Goal: Task Accomplishment & Management: Use online tool/utility

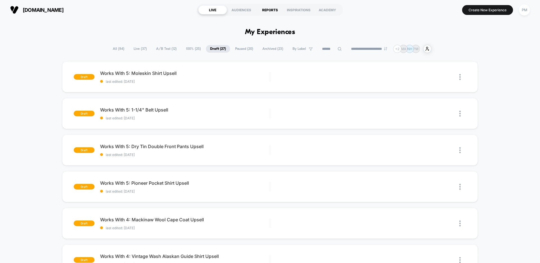
click at [263, 9] on div "REPORTS" at bounding box center [270, 9] width 29 height 9
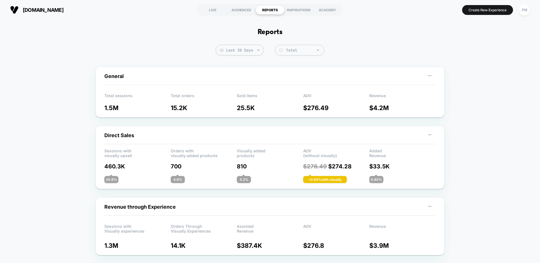
click at [241, 53] on span "Last 30 Days" at bounding box center [240, 50] width 48 height 11
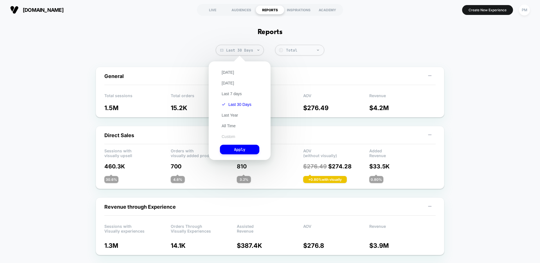
click at [230, 137] on button "Custom" at bounding box center [228, 136] width 17 height 5
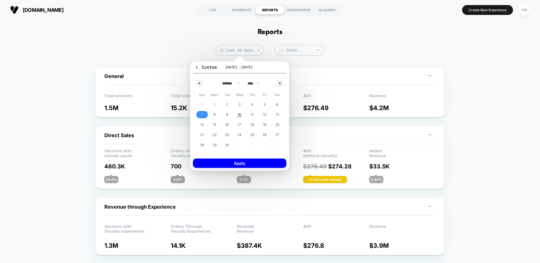
click at [205, 117] on span "7" at bounding box center [202, 114] width 13 height 7
click at [240, 118] on span "10" at bounding box center [240, 114] width 4 height 10
click at [237, 161] on button "Apply" at bounding box center [239, 162] width 93 height 9
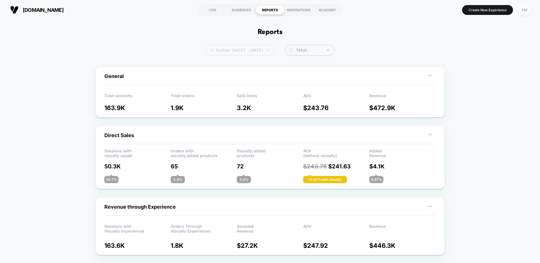
click at [227, 52] on span "Custom Sep 7, 2025 - Sep 10, 2025" at bounding box center [240, 50] width 68 height 11
select select "*"
select select "****"
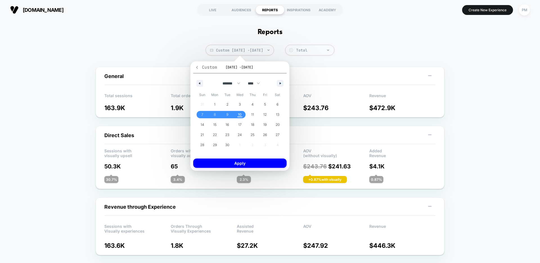
click at [195, 66] on icon "button" at bounding box center [197, 67] width 4 height 4
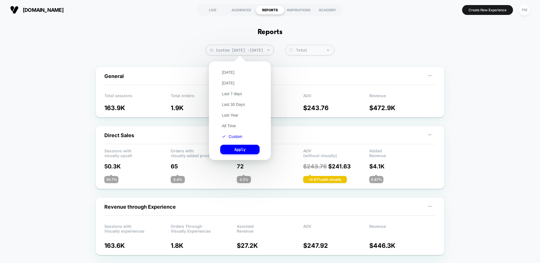
click at [228, 67] on div "Today Yesterday Last 7 days Last 30 Days Last Year All Time Custom Apply" at bounding box center [240, 110] width 56 height 93
click at [228, 73] on button "Today" at bounding box center [228, 72] width 16 height 5
click at [245, 150] on button "Apply" at bounding box center [239, 150] width 39 height 10
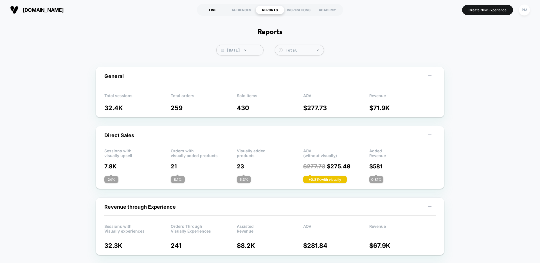
click at [211, 5] on div "LIVE" at bounding box center [212, 9] width 29 height 9
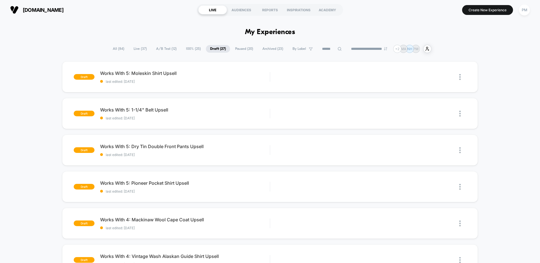
click at [338, 50] on icon at bounding box center [340, 49] width 4 height 4
click at [334, 48] on input at bounding box center [332, 49] width 56 height 7
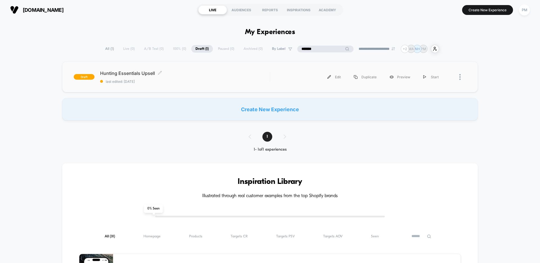
type input "*******"
click at [199, 79] on div "Hunting Essentials Upsell Click to edit experience details Click to edit experi…" at bounding box center [185, 76] width 170 height 13
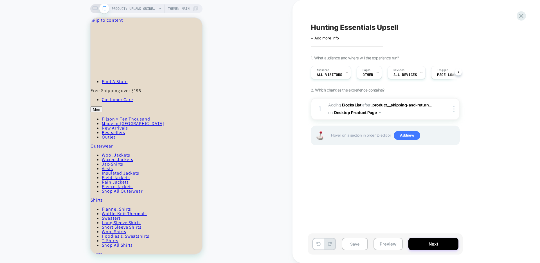
scroll to position [0, 0]
click at [95, 9] on icon at bounding box center [95, 8] width 5 height 5
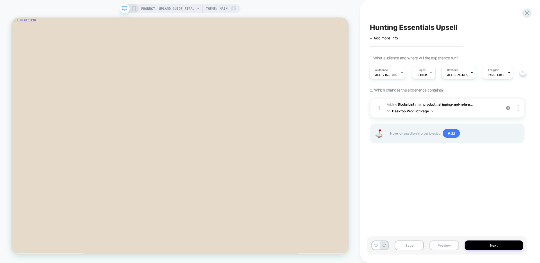
click at [447, 243] on button "Preview" at bounding box center [444, 245] width 29 height 10
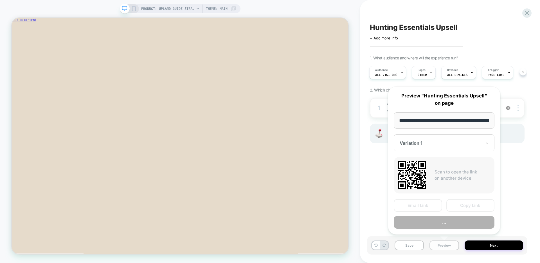
scroll to position [0, 134]
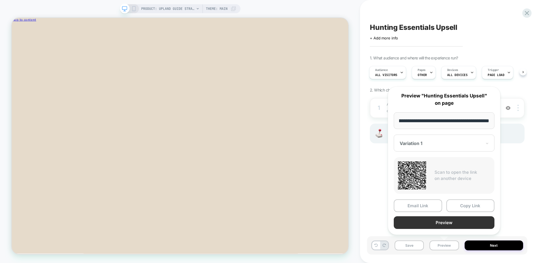
click at [437, 222] on button "Preview" at bounding box center [444, 222] width 101 height 13
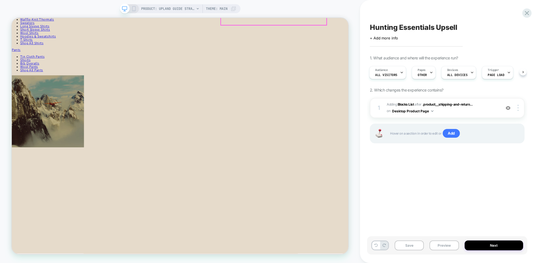
scroll to position [849, 0]
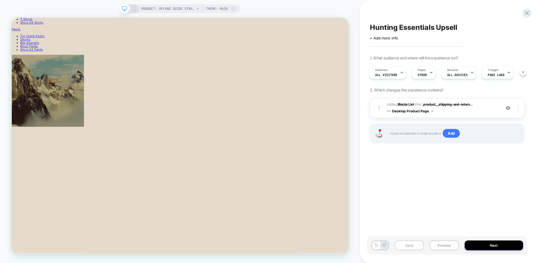
click at [410, 245] on button "Save" at bounding box center [409, 245] width 29 height 10
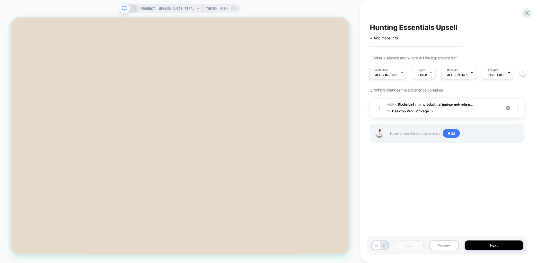
scroll to position [187, 0]
click at [526, 14] on icon at bounding box center [527, 13] width 4 height 4
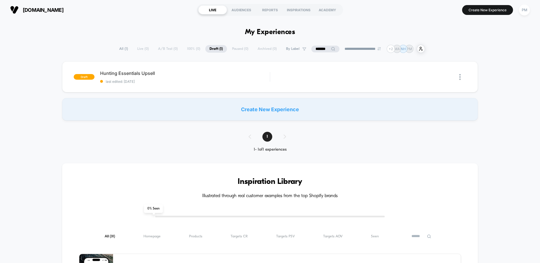
click at [331, 50] on icon at bounding box center [333, 49] width 4 height 4
drag, startPoint x: 323, startPoint y: 50, endPoint x: 243, endPoint y: 50, distance: 80.7
click at [243, 50] on div "**********" at bounding box center [270, 49] width 338 height 8
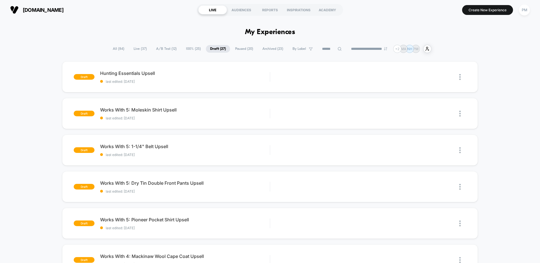
click at [129, 52] on span "Live ( 37 )" at bounding box center [140, 49] width 22 height 8
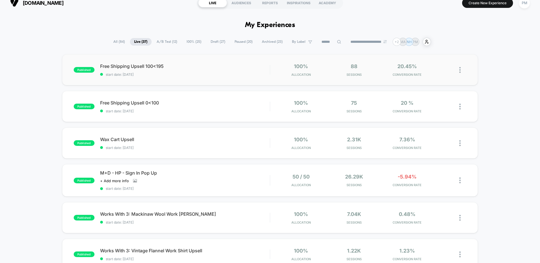
scroll to position [9, 0]
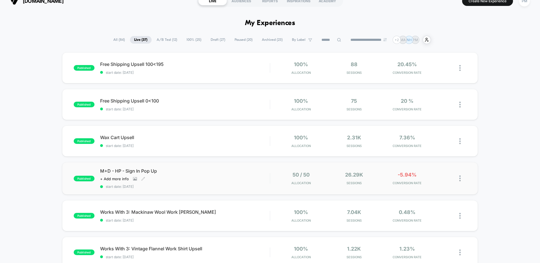
click at [205, 179] on div "Click to view images Click to edit experience details + Add more info" at bounding box center [159, 178] width 119 height 5
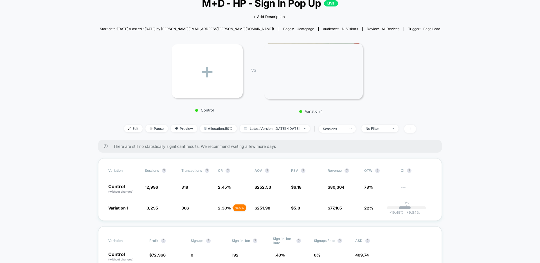
scroll to position [53, 0]
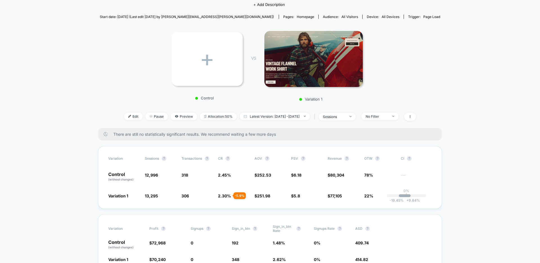
click at [223, 195] on span "2.30 %" at bounding box center [224, 195] width 13 height 5
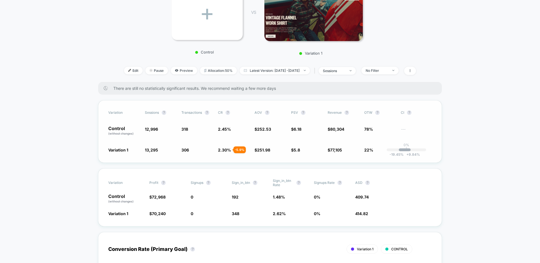
scroll to position [99, 0]
click at [388, 69] on div "No Filter" at bounding box center [377, 70] width 23 height 4
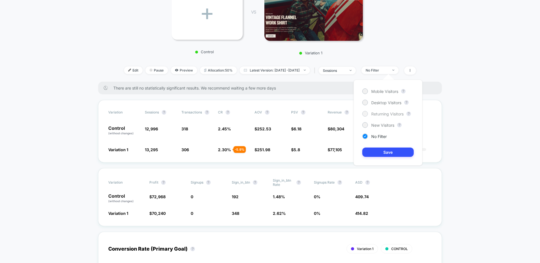
click at [371, 115] on span "Returning Visitors" at bounding box center [387, 113] width 32 height 5
click at [378, 154] on button "Save" at bounding box center [387, 151] width 51 height 9
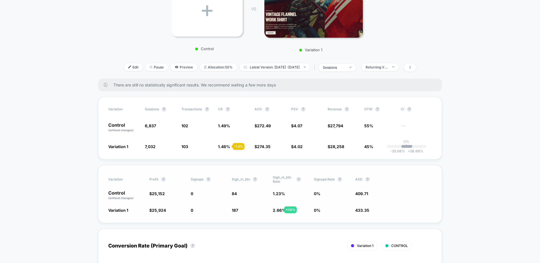
click at [277, 210] on span "2.66 %" at bounding box center [279, 210] width 13 height 5
click at [398, 59] on div "< Back to all live experiences M+D - HP - Sign In Pop Up LIVE Click to view ima…" at bounding box center [270, 2] width 341 height 151
click at [388, 65] on div "Returning Visitors" at bounding box center [377, 67] width 23 height 4
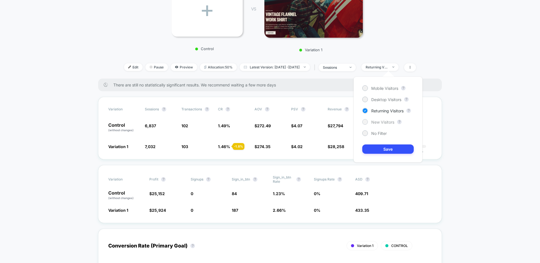
click at [379, 122] on span "New Visitors" at bounding box center [382, 122] width 23 height 5
click at [378, 149] on button "Save" at bounding box center [387, 148] width 51 height 9
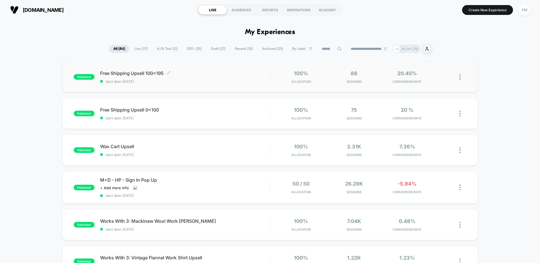
click at [202, 73] on span "Free Shipping Upsell 100<195 Click to edit experience details" at bounding box center [185, 73] width 170 height 6
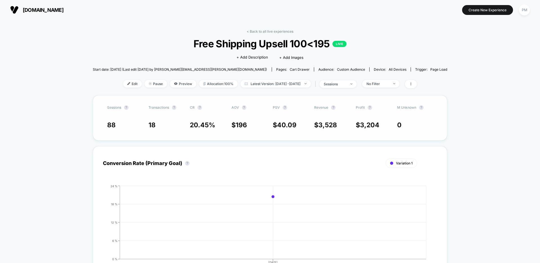
scroll to position [145, 0]
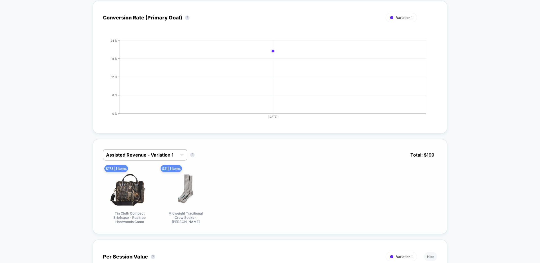
drag, startPoint x: 169, startPoint y: 144, endPoint x: 166, endPoint y: 147, distance: 3.8
click at [169, 144] on div "Assisted Revenue - Variation 1 Assisted Revenue - Variation 1 ? Total: $ 199 $ …" at bounding box center [270, 186] width 355 height 95
click at [160, 155] on div at bounding box center [140, 154] width 68 height 7
click at [176, 141] on div "option Assisted Revenue - Variation 1 focused, 1 of 2. 2 results available. Use…" at bounding box center [270, 186] width 355 height 95
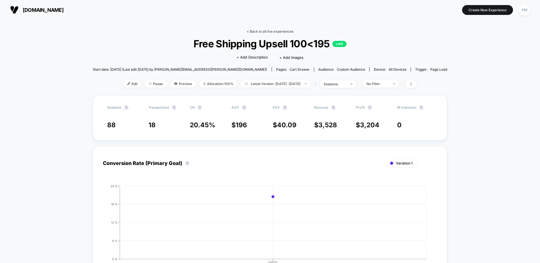
click at [268, 33] on link "< Back to all live experiences" at bounding box center [270, 31] width 47 height 4
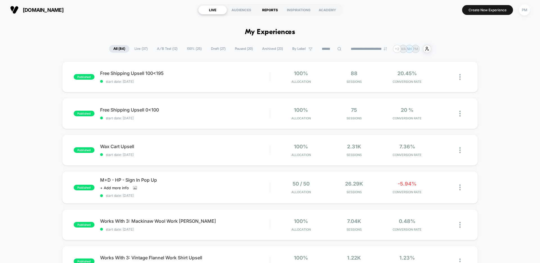
click at [267, 7] on div "REPORTS" at bounding box center [270, 9] width 29 height 9
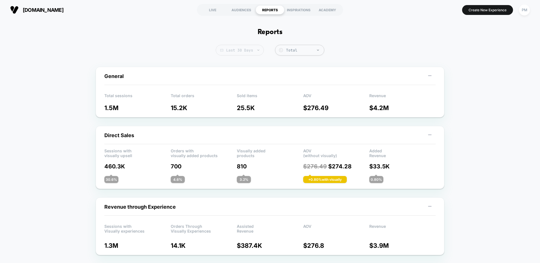
click at [241, 48] on span "Last 30 Days" at bounding box center [240, 50] width 48 height 11
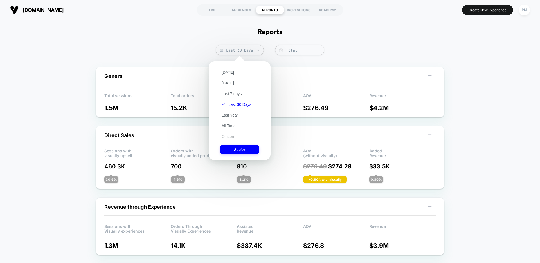
click at [228, 135] on button "Custom" at bounding box center [228, 136] width 17 height 5
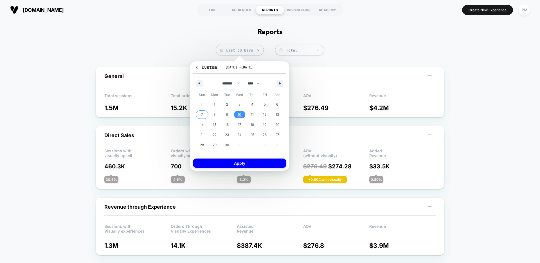
click at [205, 114] on span "7" at bounding box center [202, 114] width 13 height 7
click at [243, 115] on span "10" at bounding box center [240, 114] width 13 height 7
click at [242, 160] on button "Apply" at bounding box center [239, 162] width 93 height 9
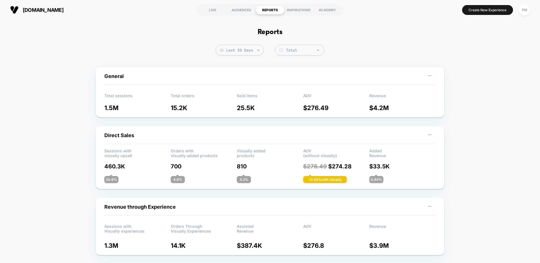
click at [245, 47] on span "Last 30 Days" at bounding box center [240, 50] width 48 height 11
select select "*"
select select "****"
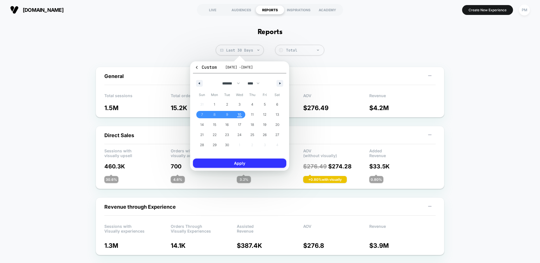
click at [253, 162] on button "Apply" at bounding box center [239, 162] width 93 height 9
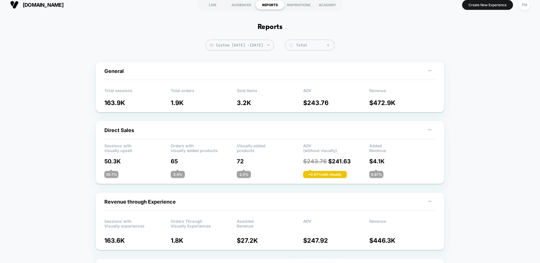
scroll to position [6, 0]
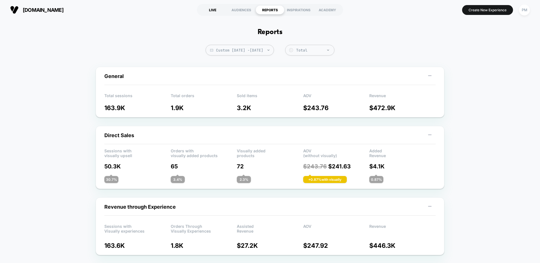
click at [210, 8] on div "LIVE" at bounding box center [212, 9] width 29 height 9
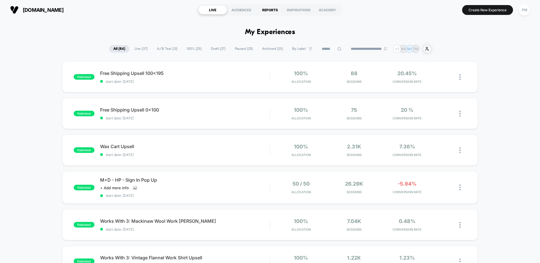
click at [274, 7] on div "REPORTS" at bounding box center [270, 9] width 29 height 9
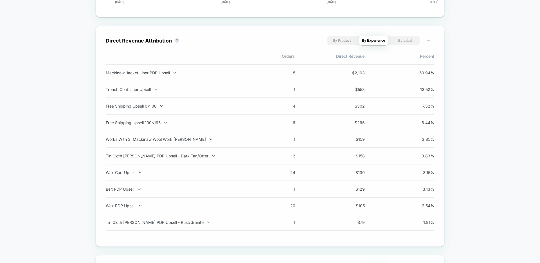
scroll to position [375, 0]
click at [166, 72] on div "Mackinaw Jacket Liner PDP Upsell" at bounding box center [180, 72] width 148 height 5
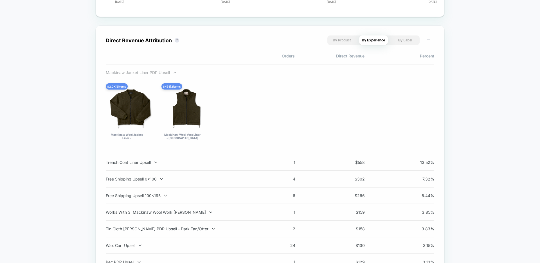
click at [166, 72] on div "Mackinaw Jacket Liner PDP Upsell" at bounding box center [180, 72] width 148 height 5
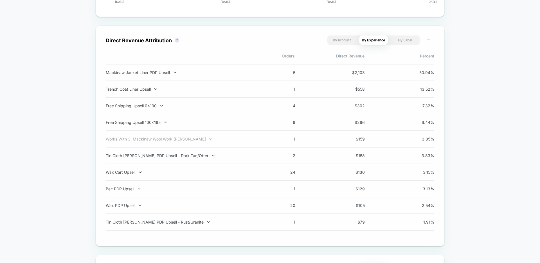
click at [163, 139] on div "Works With 3: Mackinaw Wool Work Jacket Upsell" at bounding box center [180, 138] width 148 height 5
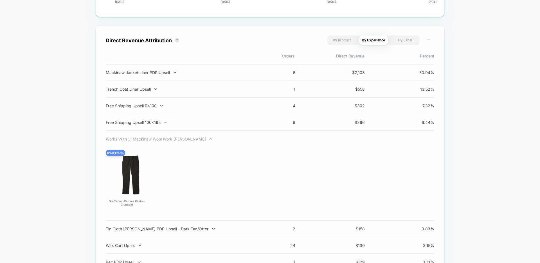
click at [178, 138] on div "Works With 3: Mackinaw Wool Work Jacket Upsell" at bounding box center [180, 138] width 148 height 5
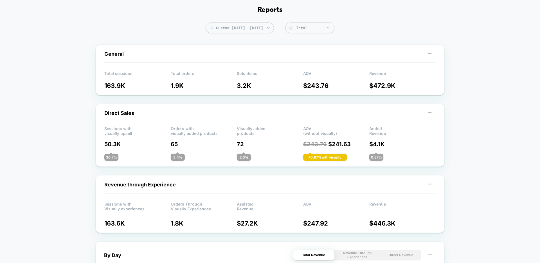
scroll to position [0, 0]
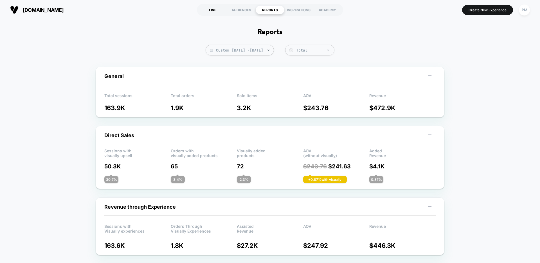
click at [206, 13] on div "LIVE" at bounding box center [212, 9] width 29 height 9
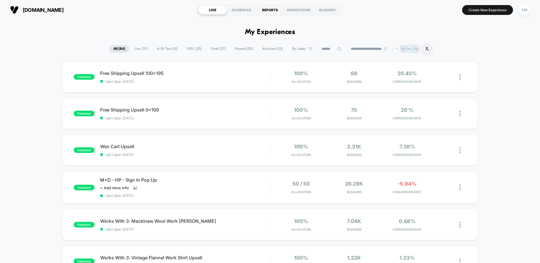
click at [264, 9] on div "REPORTS" at bounding box center [270, 9] width 29 height 9
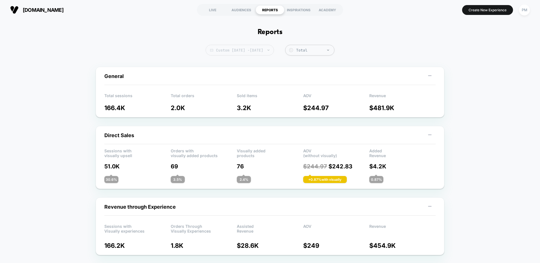
click at [244, 52] on span "Custom Sep 7, 2025 - Sep 10, 2025" at bounding box center [240, 50] width 68 height 11
select select "*"
select select "****"
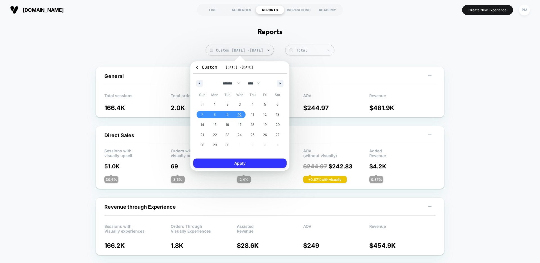
click at [247, 164] on button "Apply" at bounding box center [239, 162] width 93 height 9
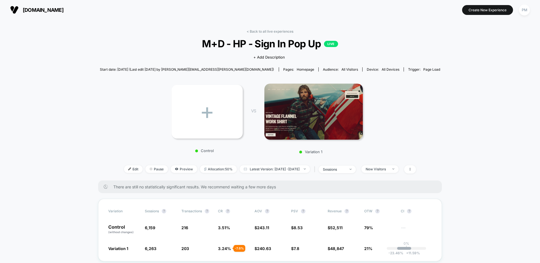
scroll to position [102, 0]
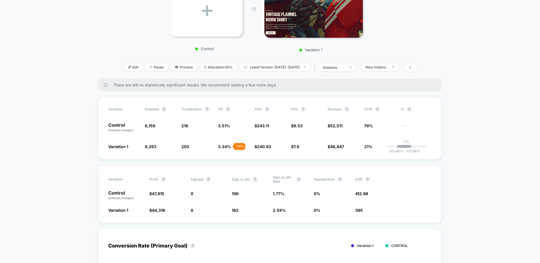
click at [296, 200] on div "Variation Profit ? Signups ? Sign_in_btn ? Sign_in_btn Rate ? Signups Rate ? AS…" at bounding box center [270, 194] width 344 height 58
click at [388, 68] on div "New Visitors" at bounding box center [377, 67] width 23 height 4
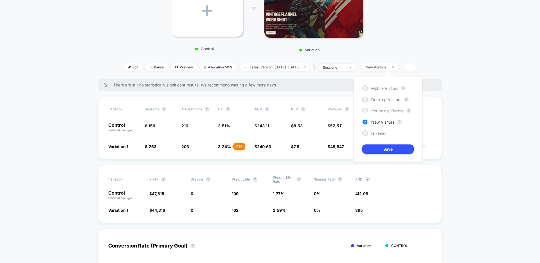
click at [372, 111] on span "Returning Visitors" at bounding box center [387, 110] width 32 height 5
click at [377, 147] on button "Save" at bounding box center [387, 148] width 51 height 9
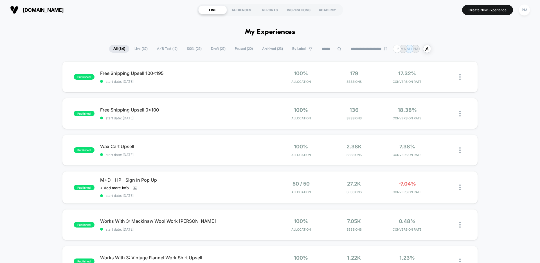
click at [221, 50] on span "Draft ( 27 )" at bounding box center [218, 49] width 23 height 8
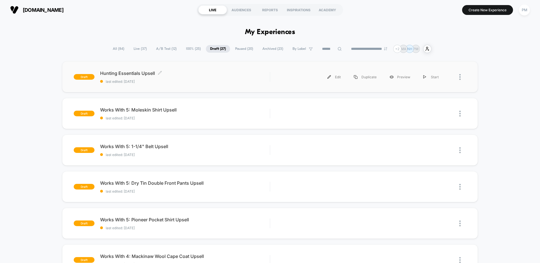
click at [201, 82] on span "last edited: [DATE]" at bounding box center [185, 81] width 170 height 4
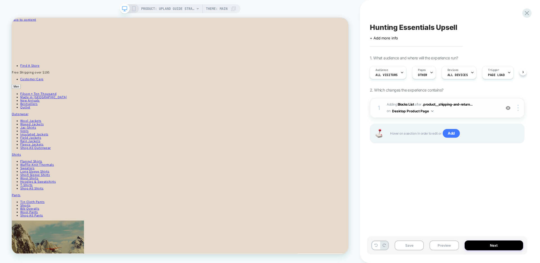
click at [463, 113] on span "#_loomi_addon_1756931064406 Adding Blocks List AFTER .product__shipping-and-ret…" at bounding box center [442, 107] width 111 height 13
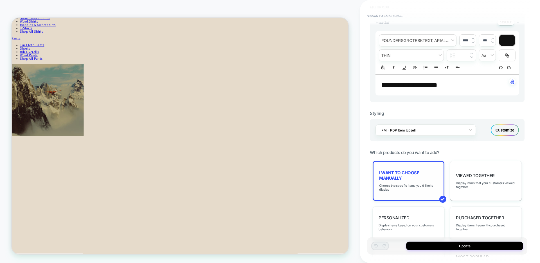
scroll to position [210, 0]
click at [409, 173] on span "I want to choose manually" at bounding box center [408, 175] width 59 height 11
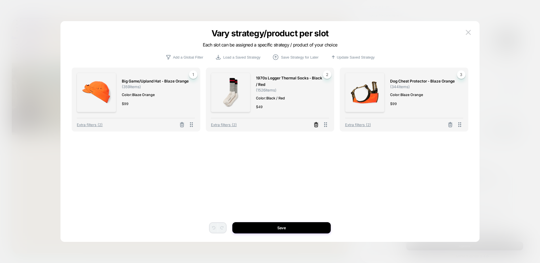
click at [316, 125] on icon at bounding box center [316, 125] width 6 height 6
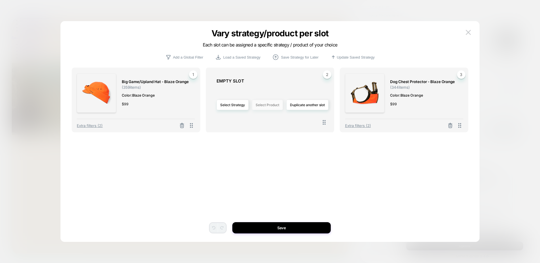
click at [276, 105] on button "Select Product" at bounding box center [267, 105] width 31 height 10
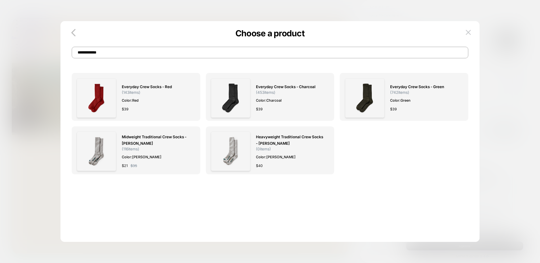
click at [150, 51] on input "**********" at bounding box center [270, 53] width 397 height 12
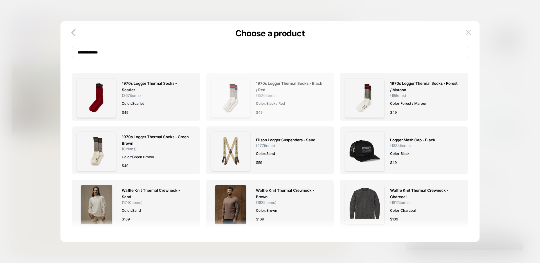
type input "**********"
click at [229, 92] on img at bounding box center [230, 97] width 39 height 39
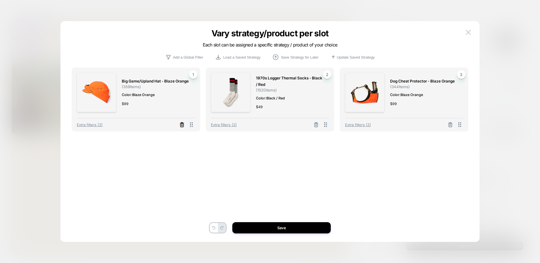
click at [181, 125] on icon at bounding box center [182, 125] width 6 height 6
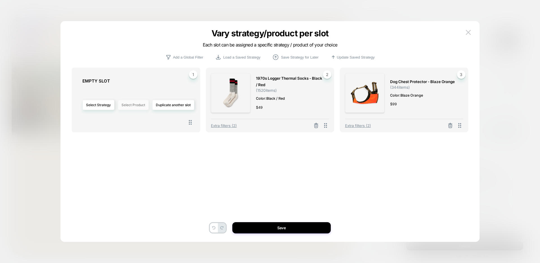
click at [134, 104] on button "Select Product" at bounding box center [133, 105] width 31 height 10
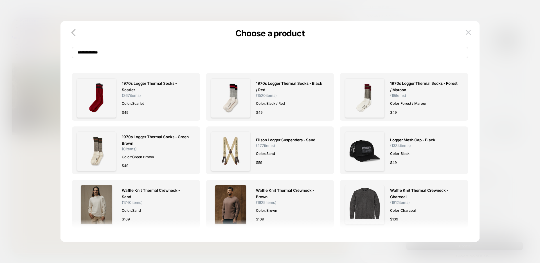
click at [141, 55] on input "**********" at bounding box center [270, 53] width 397 height 12
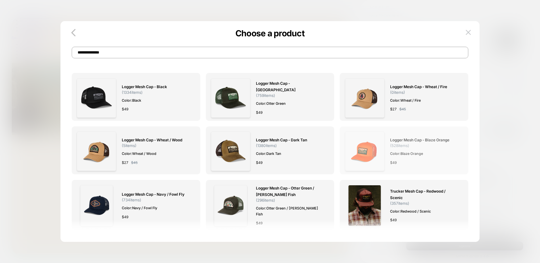
type input "**********"
click at [369, 150] on img at bounding box center [364, 150] width 39 height 39
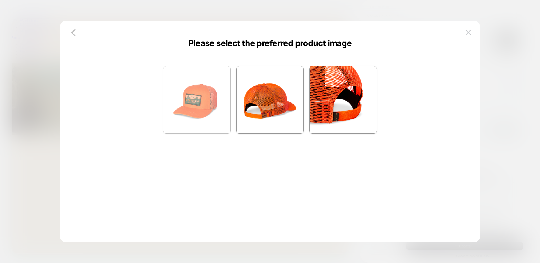
click at [195, 90] on img at bounding box center [196, 99] width 67 height 67
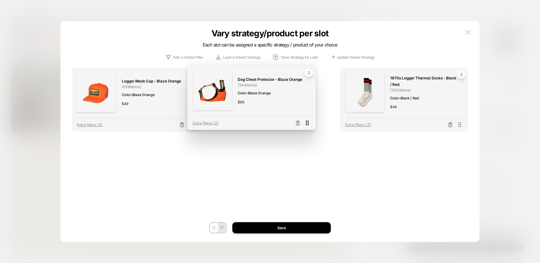
drag, startPoint x: 459, startPoint y: 125, endPoint x: 307, endPoint y: 123, distance: 152.2
click at [307, 123] on icon at bounding box center [307, 122] width 7 height 7
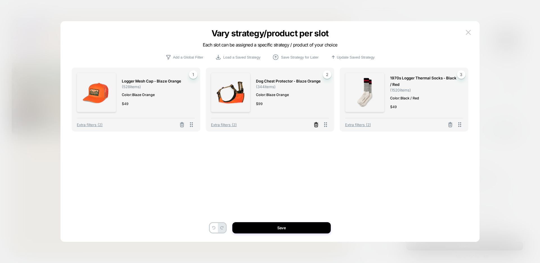
click at [316, 125] on line at bounding box center [316, 125] width 0 height 1
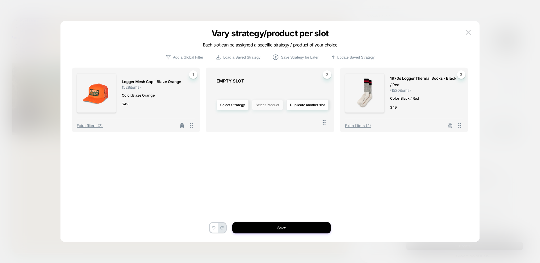
click at [263, 104] on button "Select Product" at bounding box center [267, 105] width 31 height 10
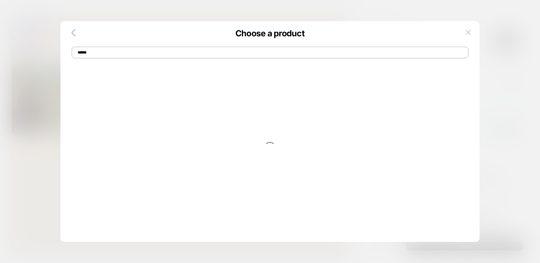
type input "******"
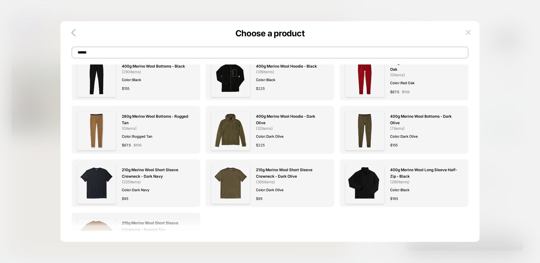
scroll to position [21, 0]
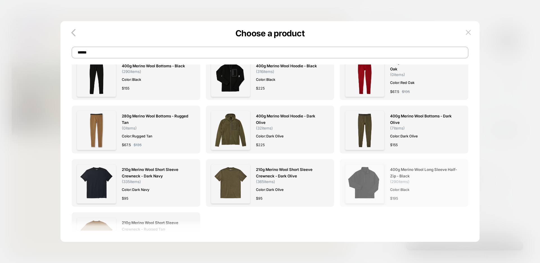
click at [369, 177] on img at bounding box center [364, 183] width 39 height 39
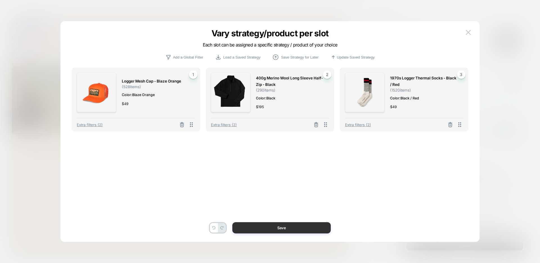
click at [282, 225] on button "Save" at bounding box center [281, 227] width 98 height 11
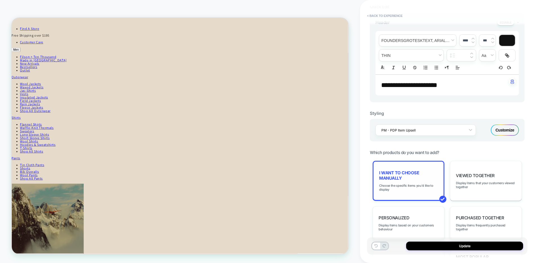
scroll to position [145, 0]
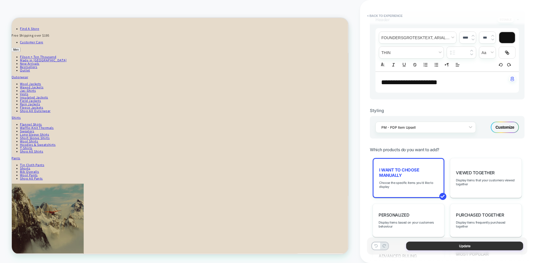
click at [429, 245] on button "Update" at bounding box center [464, 245] width 117 height 9
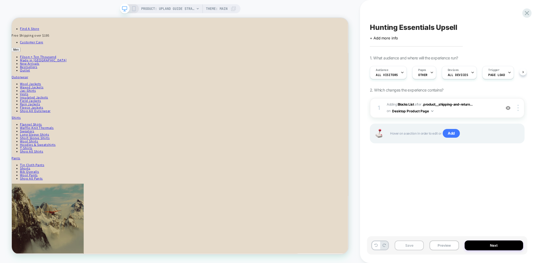
scroll to position [0, 0]
click at [413, 245] on button "Save" at bounding box center [409, 245] width 29 height 10
click at [484, 113] on span "#_loomi_addon_1756931064406 Adding Blocks List AFTER .product__shipping-and-ret…" at bounding box center [442, 107] width 111 height 13
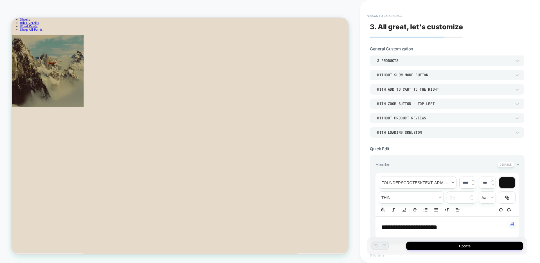
scroll to position [1, 0]
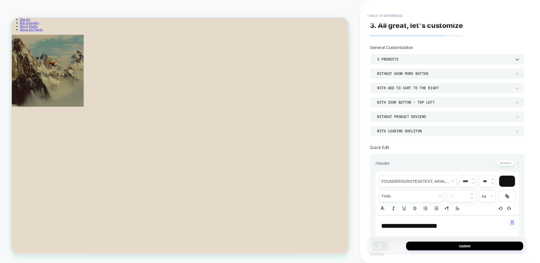
click at [398, 62] on div "3 Products" at bounding box center [447, 59] width 155 height 11
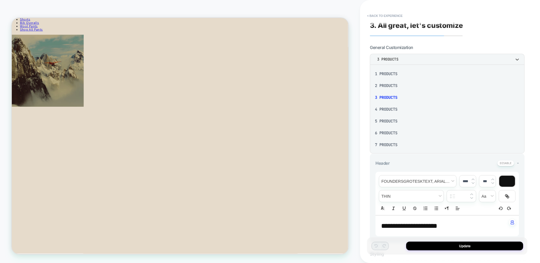
click at [391, 121] on div "5 Products" at bounding box center [447, 121] width 150 height 12
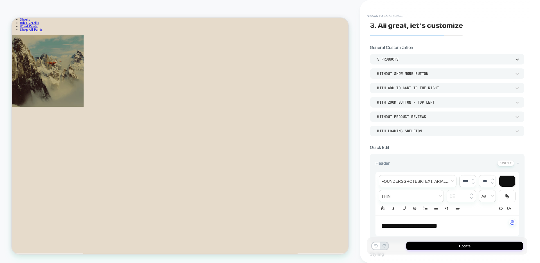
click at [398, 74] on div "Without Show more button" at bounding box center [444, 73] width 134 height 5
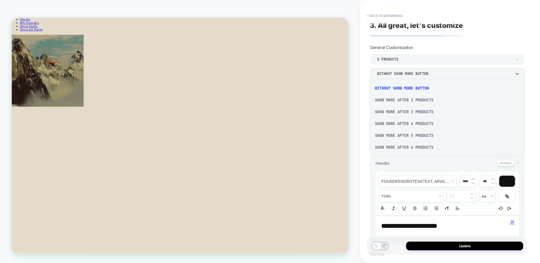
click at [402, 109] on div "Show more after 3 Products" at bounding box center [447, 112] width 150 height 12
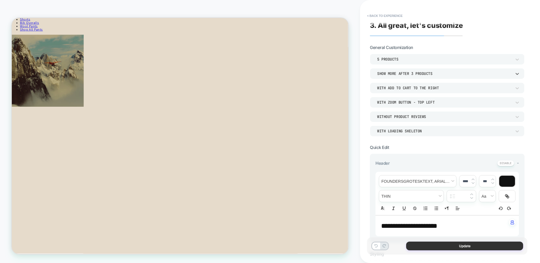
click at [428, 244] on button "Update" at bounding box center [464, 245] width 117 height 9
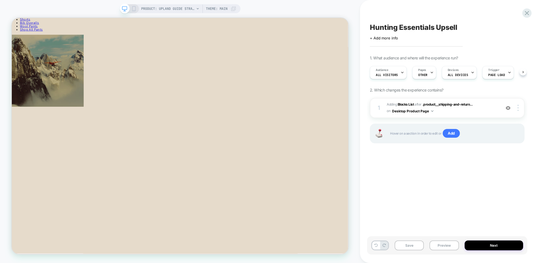
scroll to position [0, 0]
click at [465, 113] on span "#_loomi_addon_1756931064406 Adding Blocks List AFTER .product__shipping-and-ret…" at bounding box center [442, 107] width 111 height 13
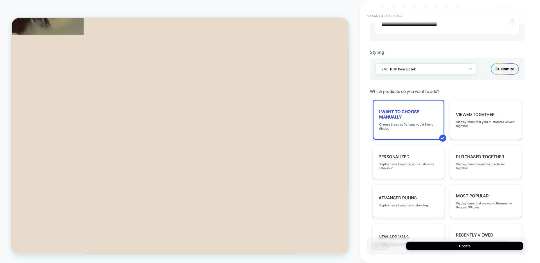
scroll to position [204, 0]
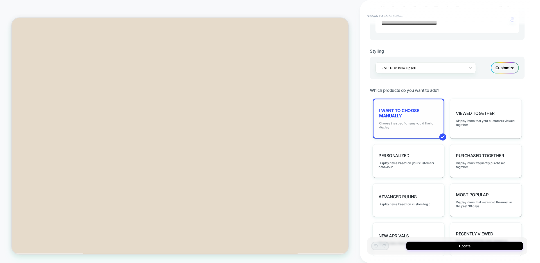
click at [398, 122] on span "Choose the specific items you'd like to display" at bounding box center [408, 125] width 59 height 8
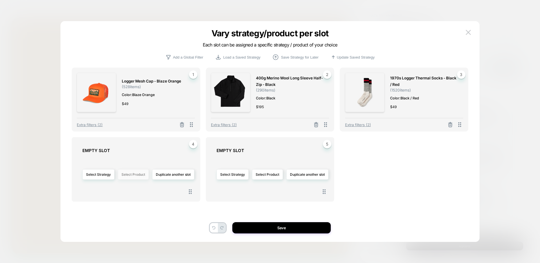
click at [138, 172] on button "Select Product" at bounding box center [133, 174] width 31 height 10
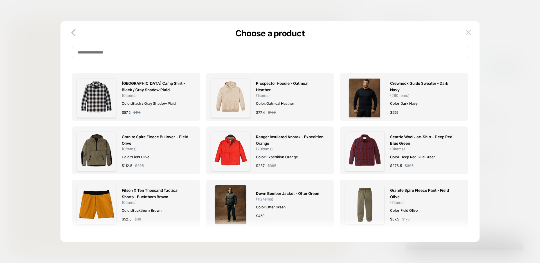
click at [183, 47] on input at bounding box center [270, 53] width 397 height 12
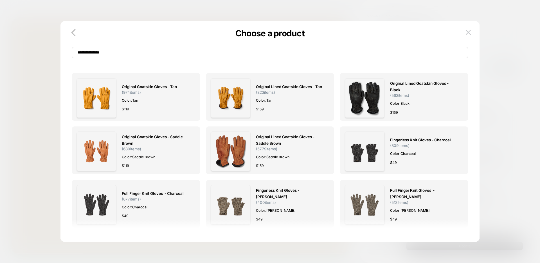
type input "**********"
click at [98, 89] on img at bounding box center [96, 97] width 39 height 39
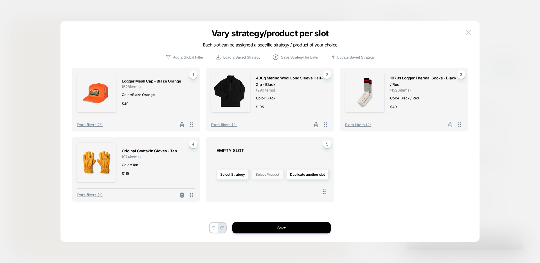
click at [273, 172] on button "Select Product" at bounding box center [267, 174] width 31 height 10
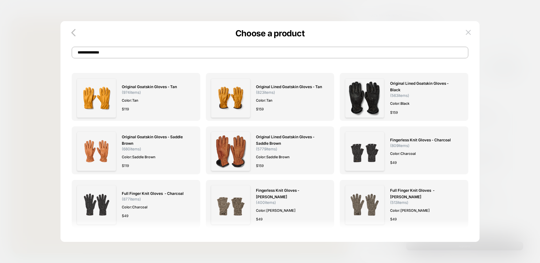
click at [238, 60] on div "Original Goatskin Gloves - Tan ( 974 items) Color: Tan $ 119 Original Lined Goa…" at bounding box center [270, 140] width 397 height 192
click at [231, 57] on input "**********" at bounding box center [270, 53] width 397 height 12
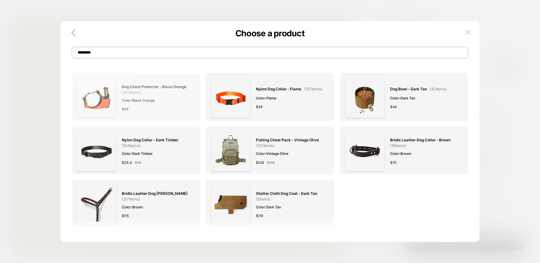
type input "*********"
click at [102, 92] on img at bounding box center [96, 97] width 39 height 39
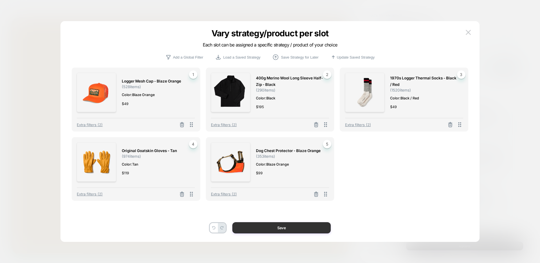
click at [273, 229] on button "Save" at bounding box center [281, 227] width 98 height 11
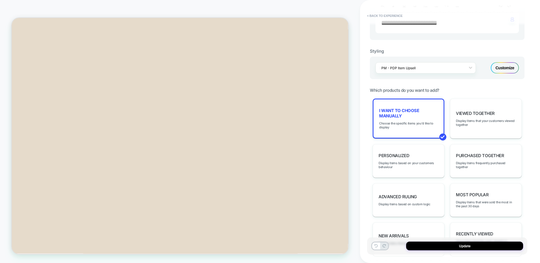
scroll to position [493, 0]
click at [450, 246] on button "Update" at bounding box center [464, 245] width 117 height 9
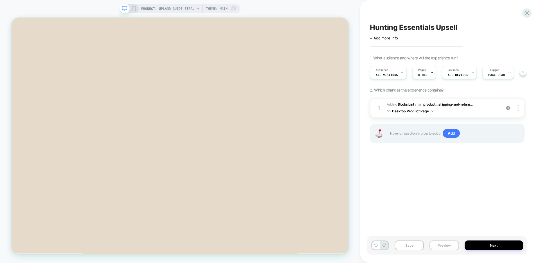
scroll to position [0, 0]
click at [414, 241] on button "Save" at bounding box center [409, 245] width 29 height 10
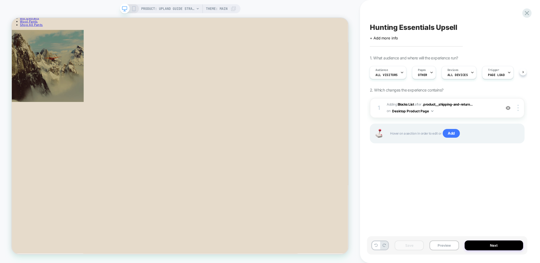
scroll to position [223, 0]
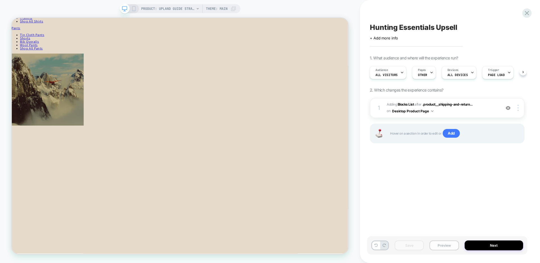
click at [443, 243] on button "Preview" at bounding box center [444, 245] width 29 height 10
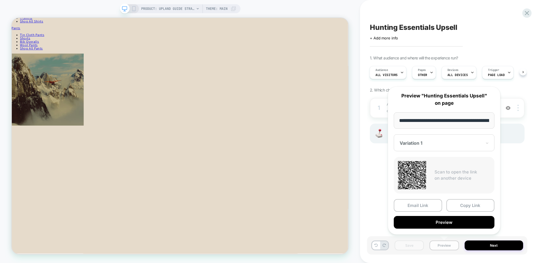
scroll to position [0, 134]
click at [432, 224] on button "Preview" at bounding box center [444, 222] width 101 height 13
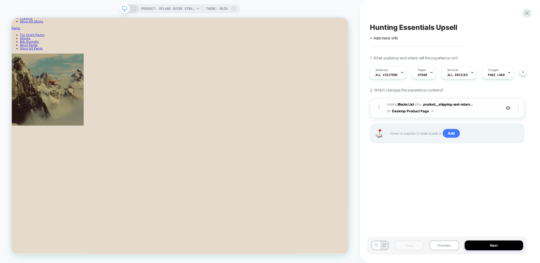
click at [444, 115] on div "1 #_loomi_addon_1756931064406 Adding Blocks List AFTER .product__shipping-and-r…" at bounding box center [447, 108] width 155 height 20
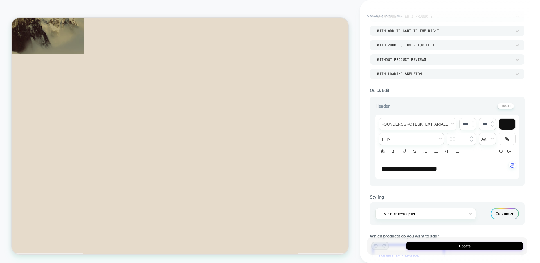
scroll to position [114, 0]
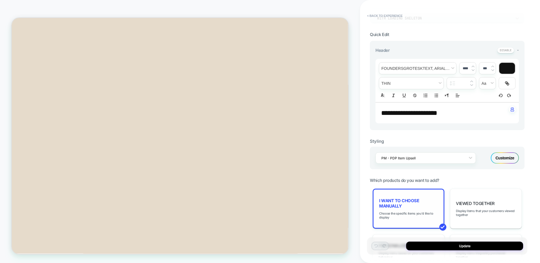
click at [399, 203] on span "I want to choose manually" at bounding box center [408, 203] width 59 height 11
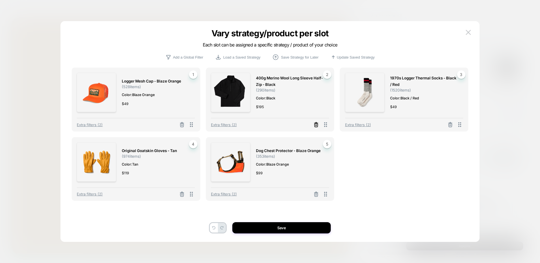
click at [315, 125] on icon at bounding box center [316, 125] width 6 height 6
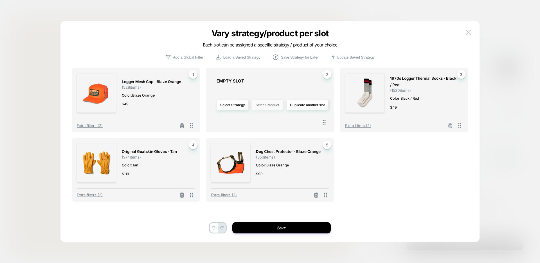
click at [266, 104] on button "Select Product" at bounding box center [267, 105] width 31 height 10
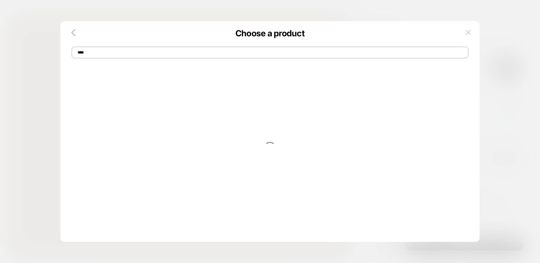
type input "****"
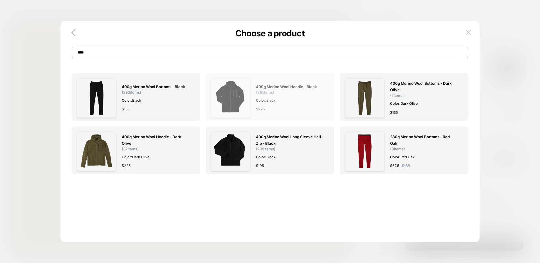
click at [235, 89] on img at bounding box center [230, 97] width 39 height 39
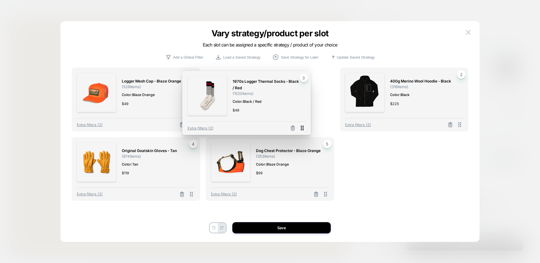
drag, startPoint x: 462, startPoint y: 125, endPoint x: 309, endPoint y: 127, distance: 152.2
click at [306, 127] on icon at bounding box center [302, 127] width 7 height 7
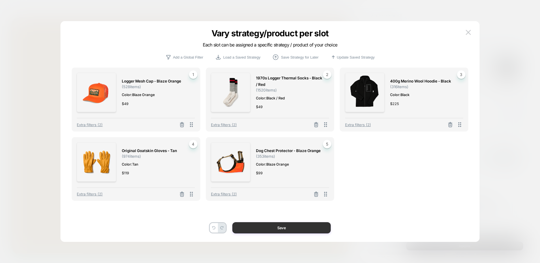
click at [279, 226] on button "Save" at bounding box center [281, 227] width 98 height 11
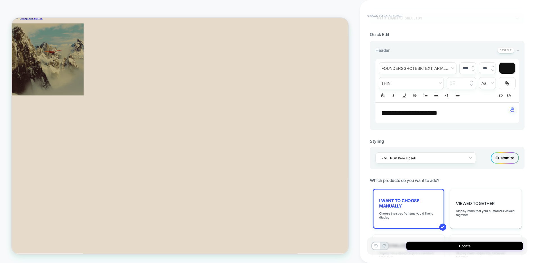
scroll to position [261, 0]
click at [433, 245] on button "Update" at bounding box center [464, 245] width 117 height 9
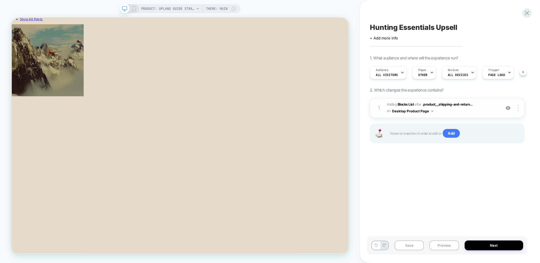
scroll to position [0, 0]
click at [519, 108] on img at bounding box center [518, 108] width 1 height 6
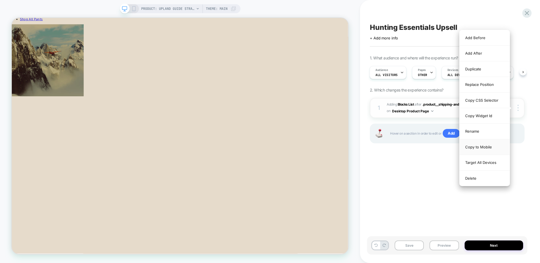
click at [484, 148] on div "Copy to Mobile" at bounding box center [485, 146] width 50 height 15
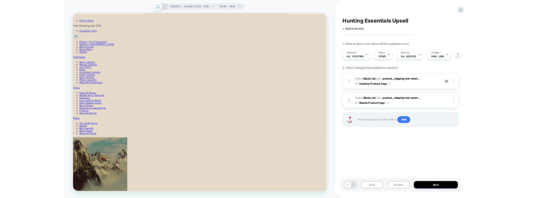
scroll to position [42, 0]
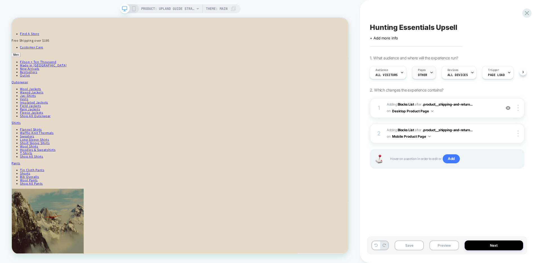
click at [419, 74] on span "OTHER" at bounding box center [422, 75] width 9 height 4
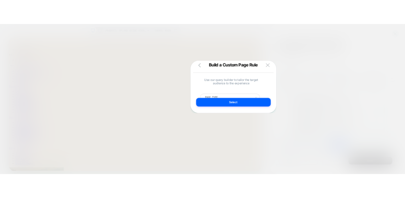
scroll to position [0, 0]
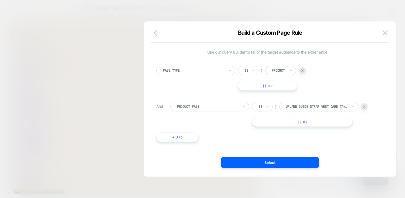
click at [291, 122] on button "|| Or" at bounding box center [302, 122] width 100 height 10
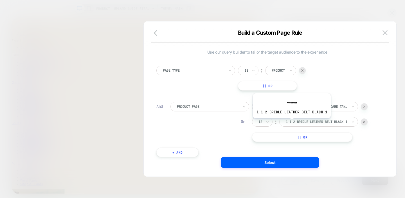
click at [291, 122] on div at bounding box center [317, 121] width 62 height 5
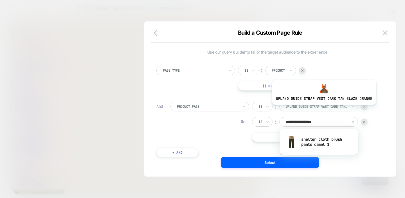
type input "**********"
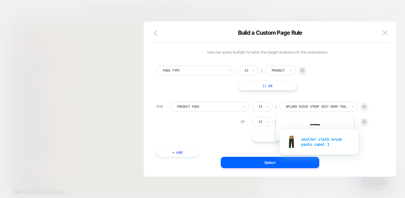
click at [314, 144] on div "shelter cloth brush pants camel 1" at bounding box center [318, 142] width 73 height 18
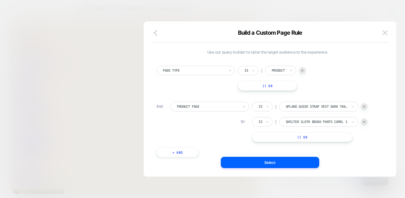
click at [304, 138] on button "|| Or" at bounding box center [302, 137] width 100 height 10
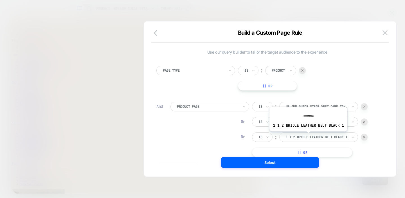
click at [308, 135] on div at bounding box center [317, 136] width 62 height 5
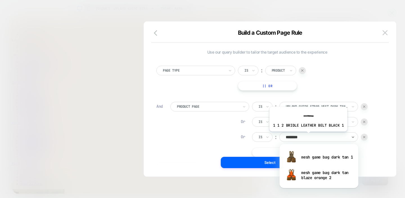
type input "*********"
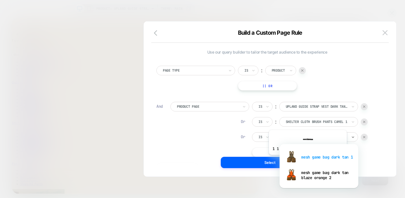
click at [307, 159] on div "mesh game bag dark tan 1" at bounding box center [318, 157] width 73 height 18
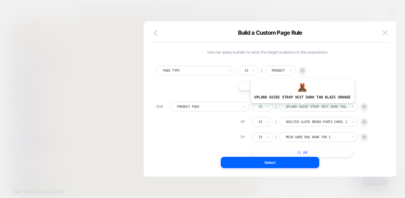
scroll to position [6, 0]
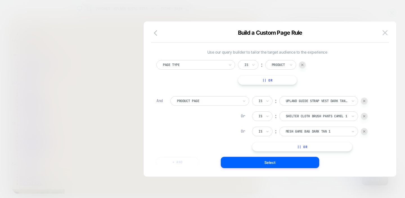
click at [313, 145] on button "|| Or" at bounding box center [302, 147] width 100 height 10
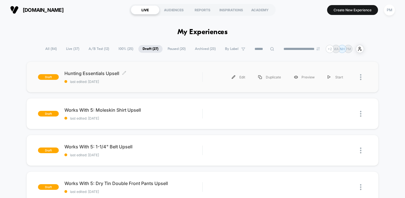
click at [138, 70] on span "Hunting Essentials Upsell Click to edit experience details" at bounding box center [133, 73] width 138 height 6
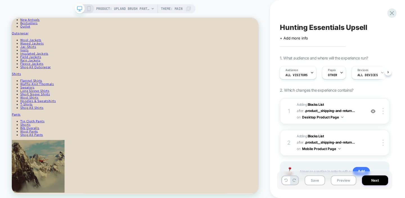
scroll to position [112, 0]
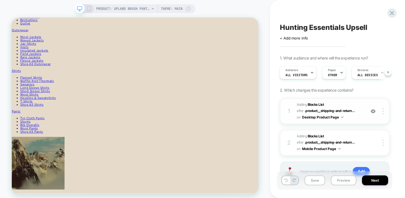
click at [351, 100] on div "1 #_loomi_addon_1756931064406 Adding Blocks List AFTER .product__shipping-and-r…" at bounding box center [335, 111] width 110 height 26
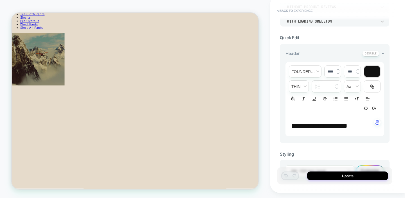
scroll to position [120, 0]
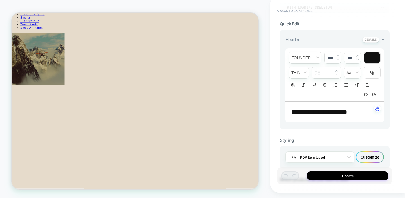
click at [322, 115] on span "**********" at bounding box center [319, 111] width 56 height 7
type input "****"
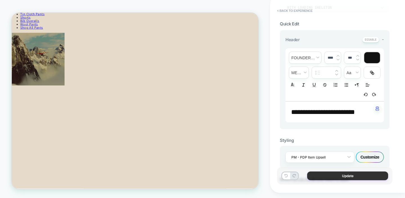
click at [320, 175] on button "Update" at bounding box center [347, 175] width 81 height 9
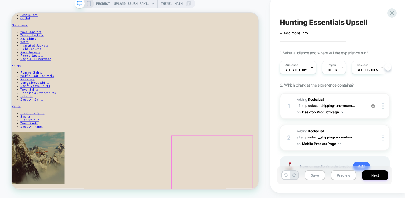
scroll to position [184, 0]
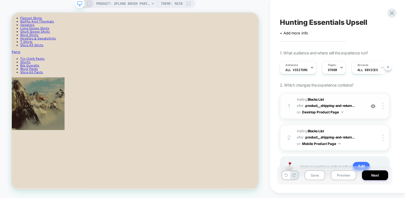
click at [354, 97] on span "#_loomi_addon_1756931064406 Adding Blocks List AFTER .product__shipping-and-ret…" at bounding box center [330, 105] width 66 height 19
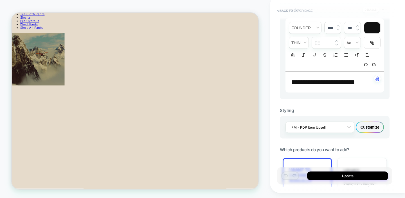
scroll to position [183, 0]
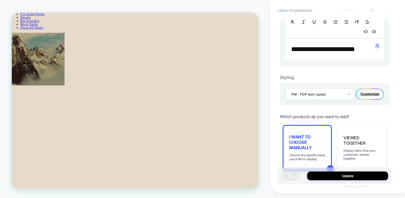
click at [306, 146] on span "I want to choose manually" at bounding box center [307, 142] width 36 height 16
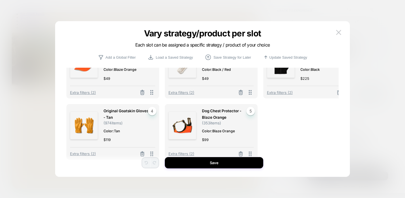
scroll to position [33, 0]
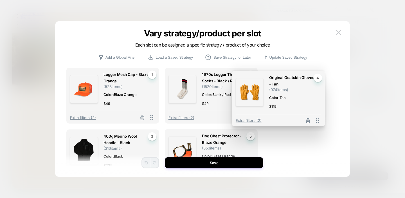
drag, startPoint x: 151, startPoint y: 145, endPoint x: 320, endPoint y: 86, distance: 179.6
click at [320, 86] on div "Original Goatskin Gloves - Tan ( 974 items) Color: Tan $ 119 4 Extra filters (2)" at bounding box center [278, 99] width 93 height 56
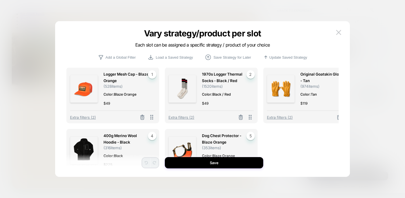
scroll to position [0, 0]
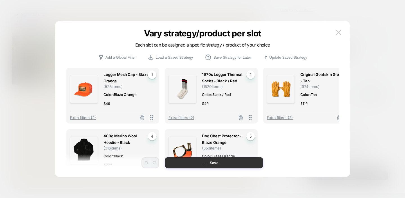
click at [226, 164] on button "Save" at bounding box center [214, 162] width 98 height 11
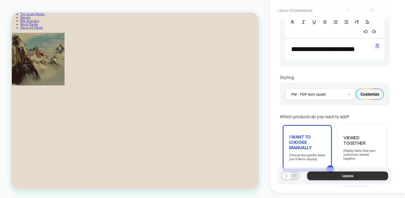
click at [333, 174] on button "Update" at bounding box center [347, 175] width 81 height 9
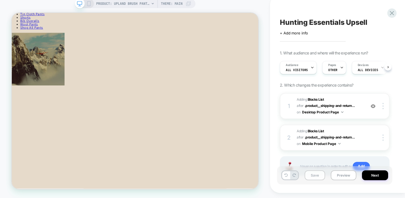
scroll to position [0, 0]
click at [316, 175] on button "Save" at bounding box center [315, 175] width 21 height 10
click at [382, 138] on div at bounding box center [384, 137] width 11 height 6
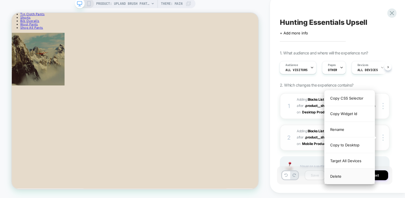
click at [333, 175] on div "Delete" at bounding box center [350, 175] width 50 height 15
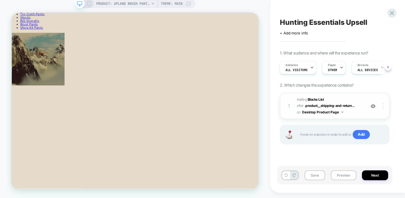
click at [383, 106] on img at bounding box center [383, 106] width 1 height 6
click at [383, 106] on div at bounding box center [384, 106] width 11 height 6
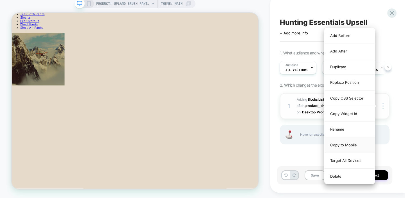
click at [345, 142] on div "Copy to Mobile" at bounding box center [350, 144] width 50 height 15
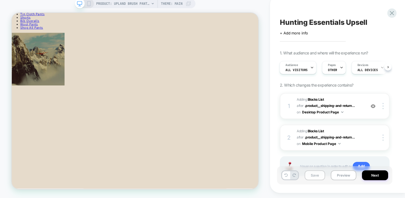
click at [312, 176] on button "Save" at bounding box center [315, 175] width 21 height 10
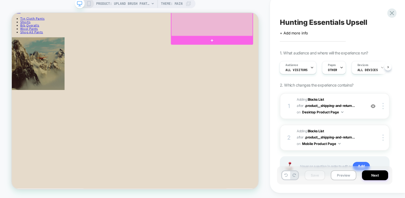
scroll to position [241, 0]
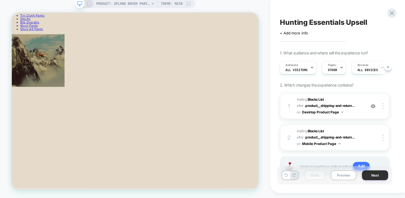
click at [376, 175] on button "Next" at bounding box center [375, 175] width 26 height 10
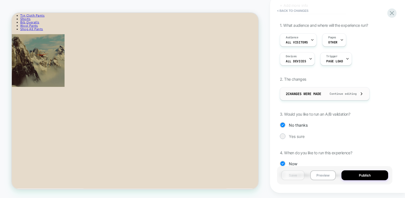
scroll to position [36, 0]
click at [371, 176] on button "Publish" at bounding box center [365, 175] width 47 height 10
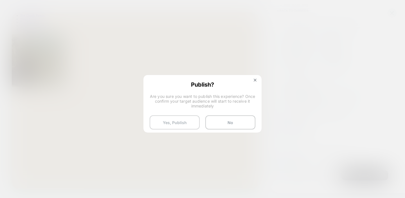
click at [176, 119] on button "Yes, Publish" at bounding box center [175, 122] width 50 height 14
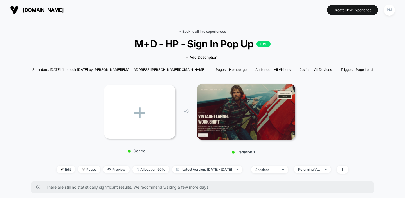
click at [201, 33] on link "< Back to all live experiences" at bounding box center [202, 31] width 47 height 4
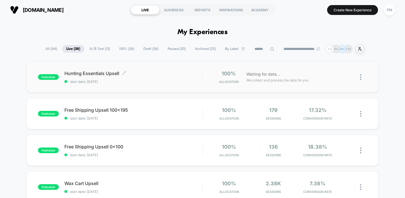
click at [156, 75] on span "Hunting Essentials Upsell Click to edit experience details" at bounding box center [133, 73] width 138 height 6
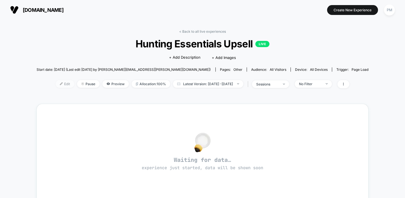
click at [57, 83] on span "Edit" at bounding box center [65, 84] width 19 height 8
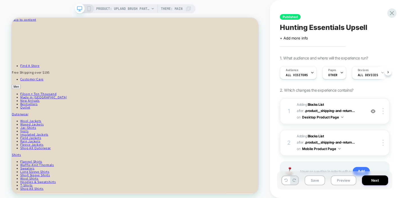
scroll to position [0, 0]
click at [352, 102] on span "#_loomi_addon_1756931064406 Adding Blocks List AFTER .product__shipping-and-ret…" at bounding box center [330, 110] width 66 height 19
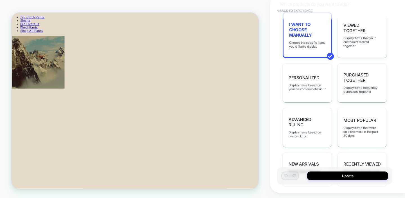
scroll to position [243, 0]
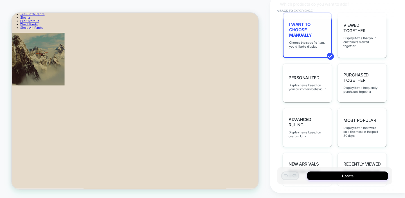
click at [297, 48] on div "I want to choose manually Choose the specific items you'd like to display" at bounding box center [307, 34] width 49 height 45
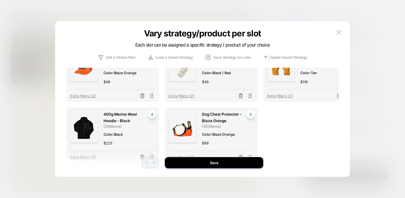
scroll to position [34, 0]
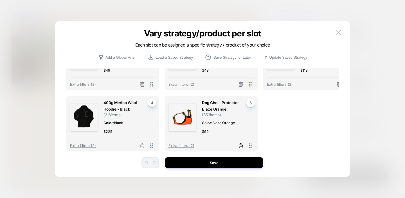
click at [240, 145] on icon at bounding box center [241, 146] width 6 height 6
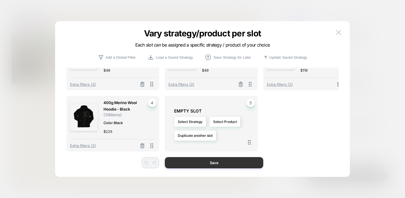
click at [239, 161] on button "Save" at bounding box center [214, 162] width 98 height 11
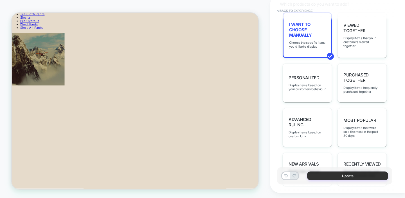
click at [328, 177] on button "Update" at bounding box center [347, 175] width 81 height 9
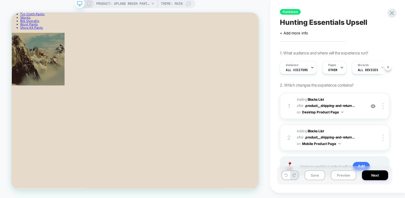
scroll to position [0, 0]
click at [317, 174] on button "Save" at bounding box center [315, 175] width 21 height 10
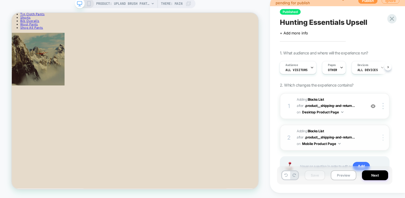
click at [383, 136] on img at bounding box center [383, 137] width 1 height 6
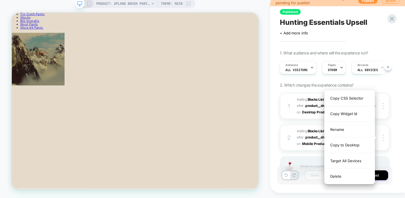
click at [338, 176] on div "Delete" at bounding box center [350, 175] width 50 height 15
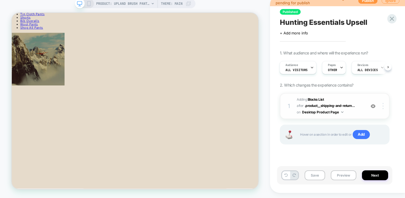
click at [384, 104] on div at bounding box center [384, 106] width 11 height 6
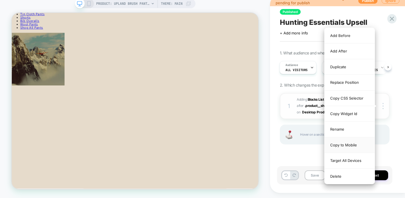
click at [348, 142] on div "Copy to Mobile" at bounding box center [350, 144] width 50 height 15
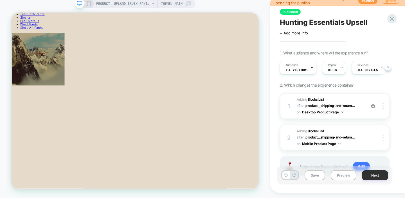
click at [371, 176] on button "Next" at bounding box center [375, 175] width 26 height 10
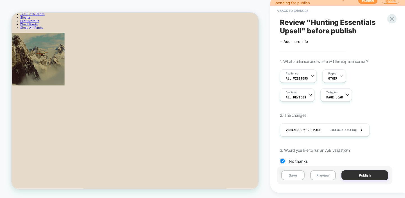
click at [371, 175] on button "Publish" at bounding box center [365, 175] width 47 height 10
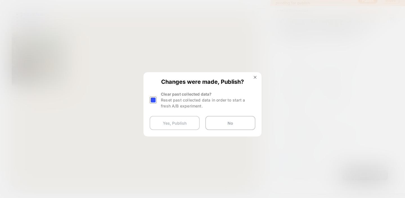
click at [183, 120] on button "Yes, Publish" at bounding box center [175, 123] width 50 height 14
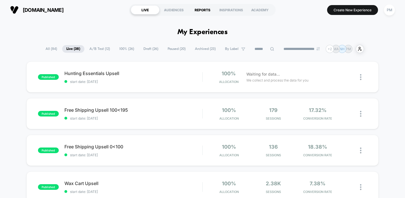
click at [199, 10] on div "REPORTS" at bounding box center [202, 9] width 29 height 9
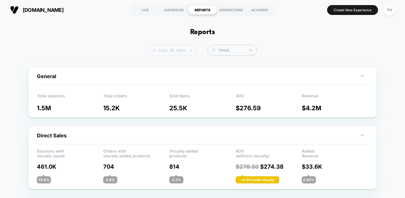
click at [179, 51] on span "Last 30 Days" at bounding box center [172, 50] width 48 height 11
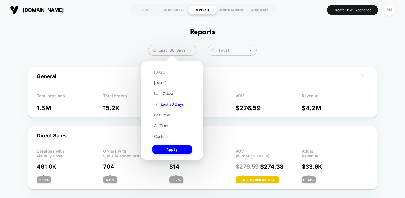
click at [161, 70] on button "[DATE]" at bounding box center [160, 71] width 16 height 5
click at [172, 150] on button "Apply" at bounding box center [171, 149] width 39 height 10
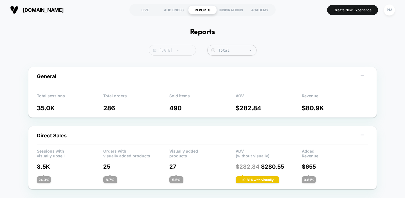
click at [173, 49] on span "[DATE]" at bounding box center [172, 50] width 47 height 11
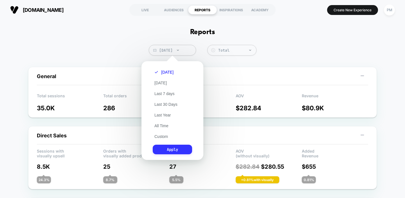
click at [168, 150] on button "Apply" at bounding box center [172, 149] width 39 height 10
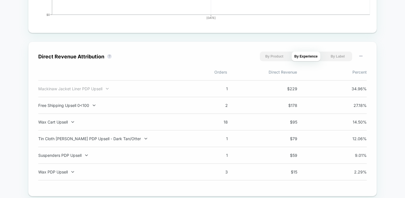
scroll to position [361, 0]
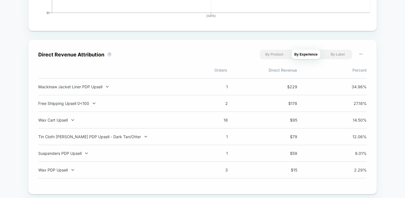
click at [92, 109] on div "Free Shipping Upsell 0<100 2 $ 178 27.18 %" at bounding box center [202, 103] width 329 height 17
click at [89, 106] on div "Free Shipping Upsell 0<100" at bounding box center [112, 103] width 148 height 5
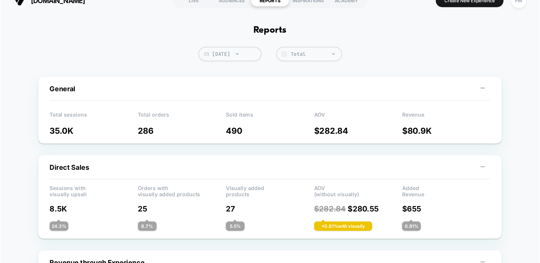
scroll to position [0, 0]
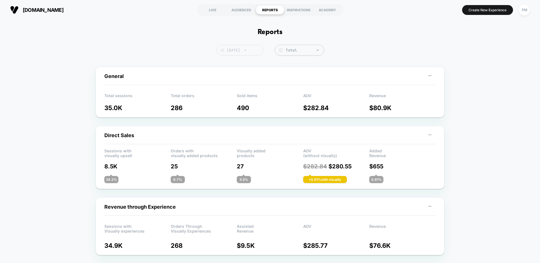
click at [248, 50] on span "[DATE]" at bounding box center [239, 50] width 47 height 11
select select "*"
select select "****"
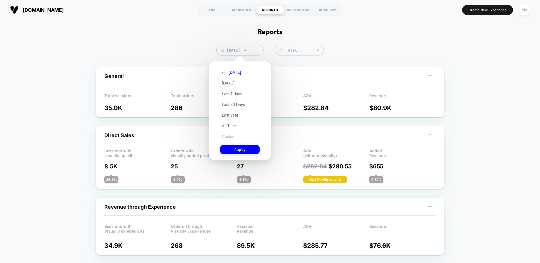
click at [232, 136] on button "Custom" at bounding box center [228, 136] width 17 height 5
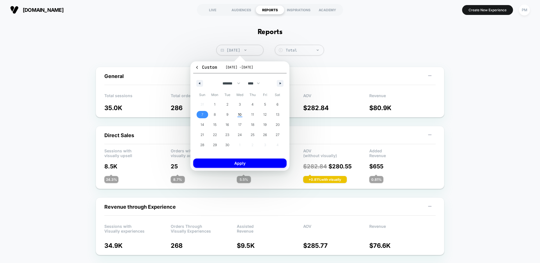
click at [205, 115] on span "7" at bounding box center [202, 114] width 13 height 7
click at [200, 86] on button "button" at bounding box center [199, 83] width 7 height 7
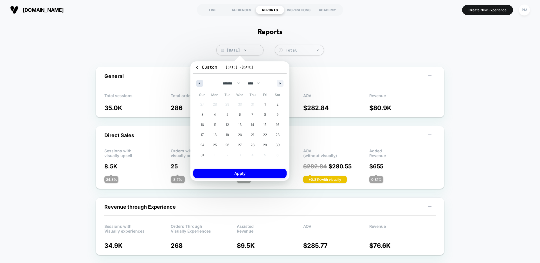
click at [200, 86] on button "button" at bounding box center [199, 83] width 7 height 7
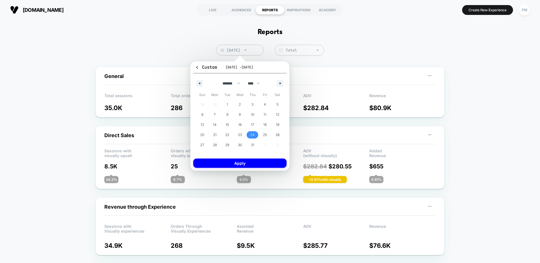
click at [255, 135] on span "24" at bounding box center [252, 134] width 13 height 7
click at [281, 81] on button "button" at bounding box center [280, 83] width 7 height 7
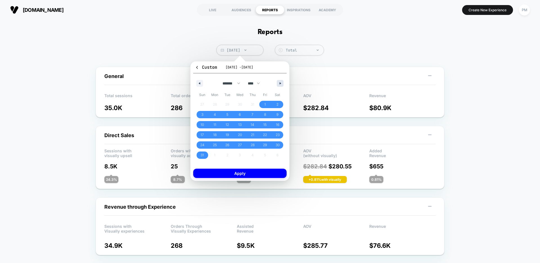
click at [280, 82] on icon "button" at bounding box center [281, 83] width 3 height 2
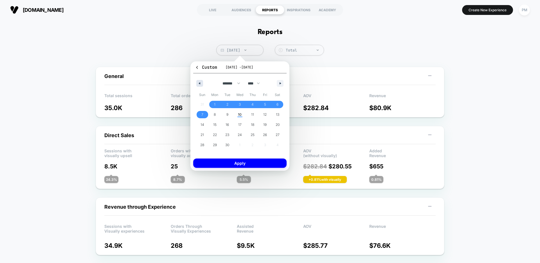
click at [197, 81] on button "button" at bounding box center [199, 83] width 7 height 7
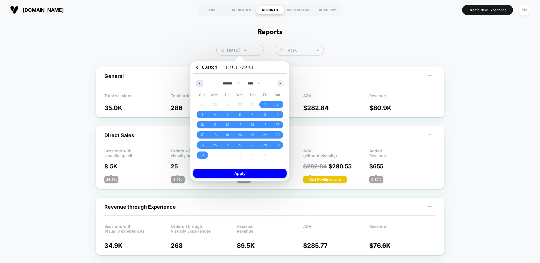
click at [197, 83] on button "button" at bounding box center [199, 83] width 7 height 7
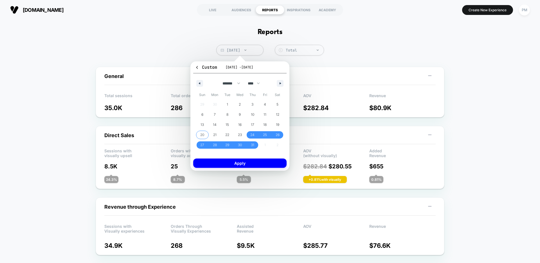
click at [205, 134] on span "20" at bounding box center [202, 134] width 13 height 7
click at [277, 84] on button "button" at bounding box center [280, 83] width 7 height 7
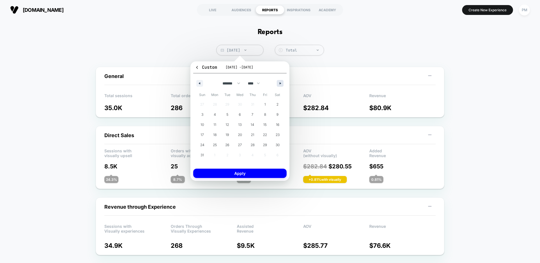
click at [281, 86] on button "button" at bounding box center [280, 83] width 7 height 7
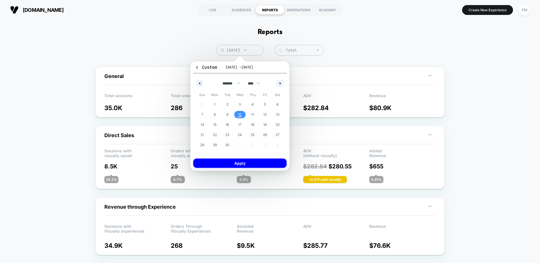
click at [239, 116] on span "10" at bounding box center [240, 114] width 4 height 10
select select "*"
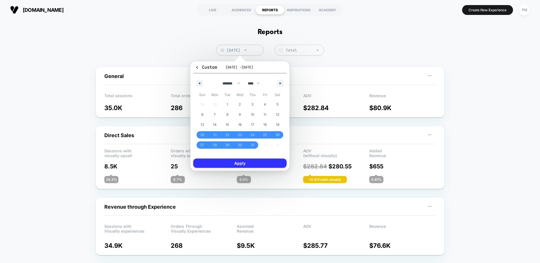
click at [239, 165] on button "Apply" at bounding box center [239, 162] width 93 height 9
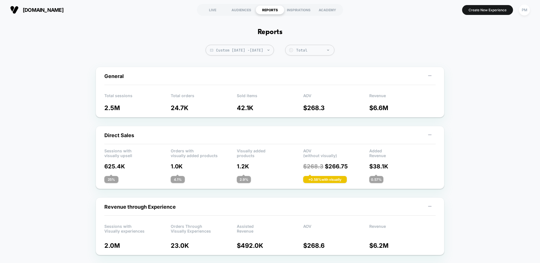
click at [237, 50] on span "Custom [DATE] - [DATE]" at bounding box center [240, 50] width 68 height 11
select select "*"
select select "****"
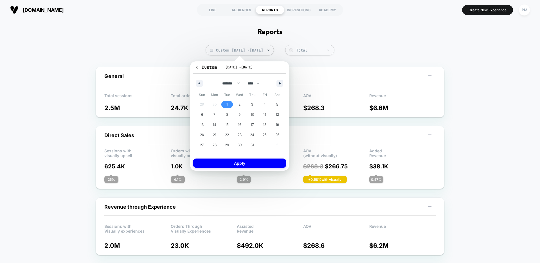
click at [230, 102] on span "1" at bounding box center [227, 104] width 13 height 7
click at [279, 82] on icon "button" at bounding box center [280, 83] width 3 height 2
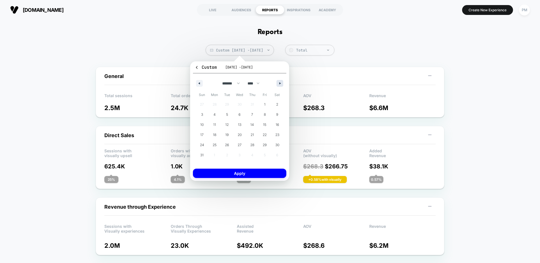
click at [279, 82] on icon "button" at bounding box center [280, 83] width 3 height 2
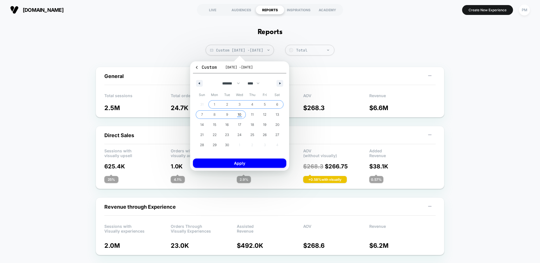
click at [239, 111] on span "10" at bounding box center [240, 114] width 4 height 10
select select "*"
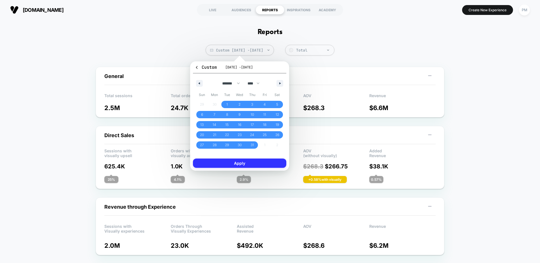
click at [245, 166] on button "Apply" at bounding box center [239, 162] width 93 height 9
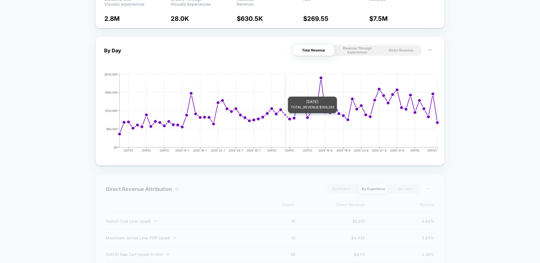
scroll to position [233, 0]
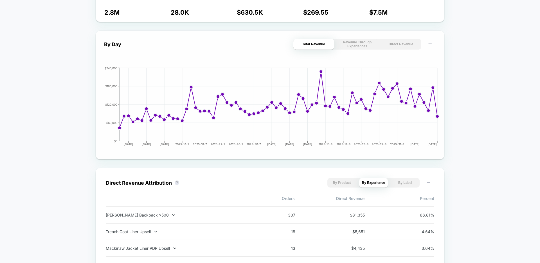
click at [399, 46] on button "Direct Revenue" at bounding box center [401, 44] width 41 height 11
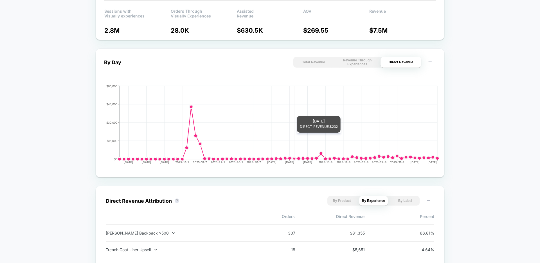
scroll to position [214, 0]
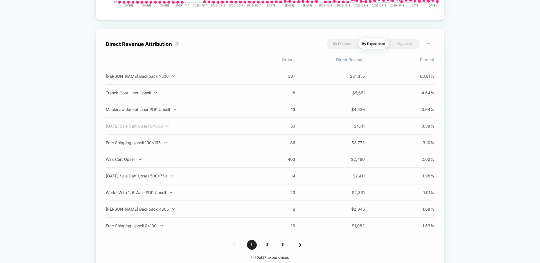
scroll to position [375, 0]
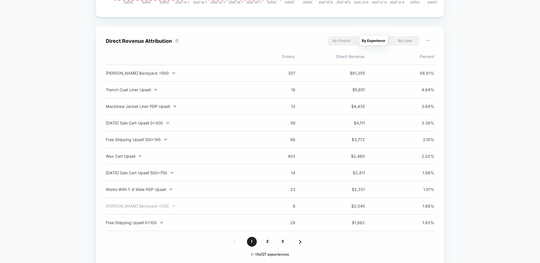
click at [173, 207] on div "[PERSON_NAME] Backpack <305" at bounding box center [180, 205] width 148 height 5
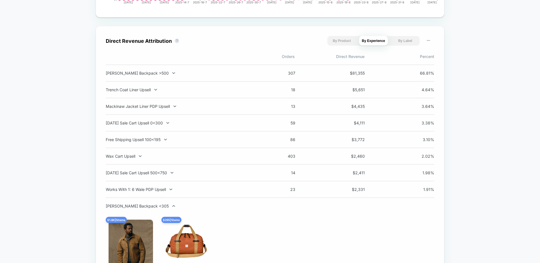
click at [173, 207] on div "[PERSON_NAME] Backpack <305" at bounding box center [180, 205] width 148 height 5
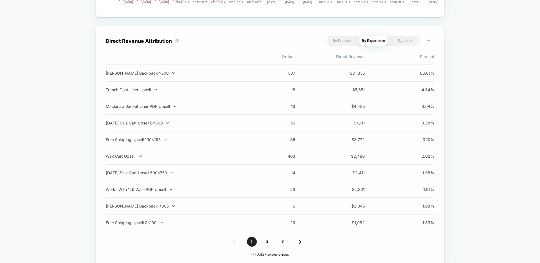
click at [173, 207] on div "[PERSON_NAME] Backpack <305" at bounding box center [180, 205] width 148 height 5
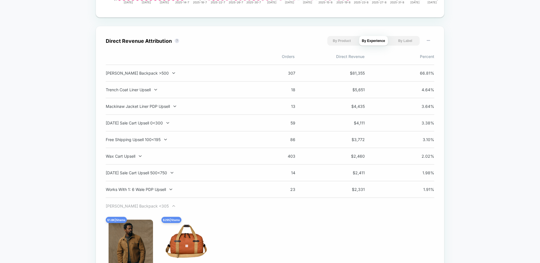
click at [173, 207] on div "[PERSON_NAME] Backpack <305" at bounding box center [180, 205] width 148 height 5
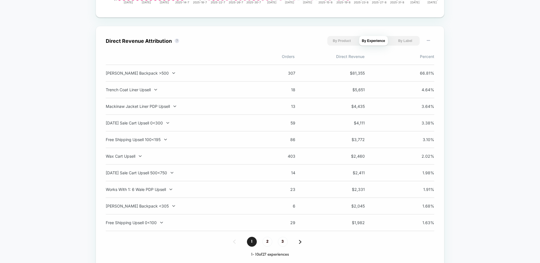
click at [173, 207] on div "[PERSON_NAME] Backpack <305" at bounding box center [180, 205] width 148 height 5
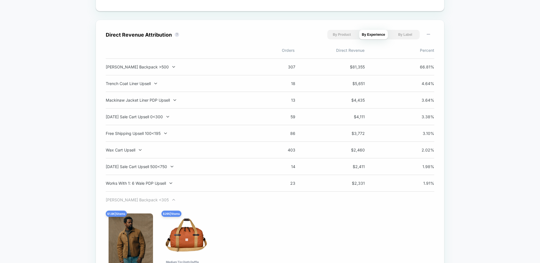
click at [171, 202] on div "[PERSON_NAME] Backpack <305" at bounding box center [180, 199] width 148 height 5
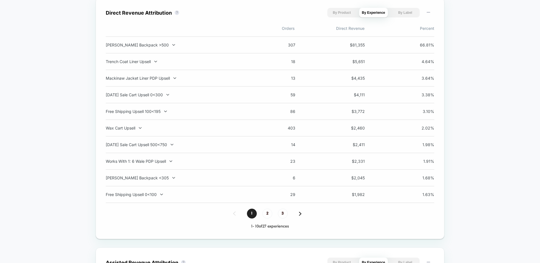
scroll to position [403, 0]
click at [266, 209] on span "2" at bounding box center [268, 213] width 10 height 10
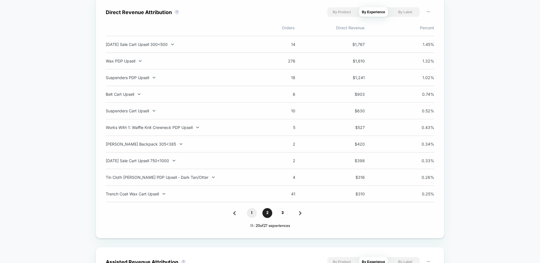
click at [250, 209] on span "1" at bounding box center [252, 213] width 10 height 10
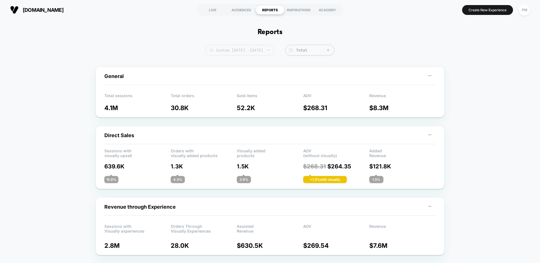
click at [236, 53] on span "Custom [DATE] - [DATE]" at bounding box center [240, 50] width 68 height 11
select select "*"
select select "****"
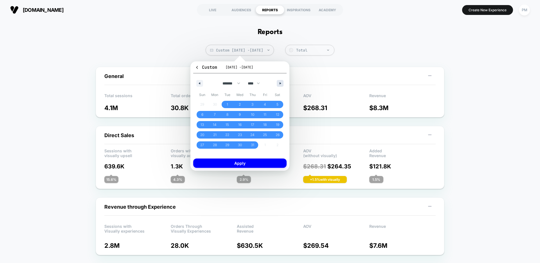
click at [282, 82] on icon "button" at bounding box center [281, 83] width 3 height 2
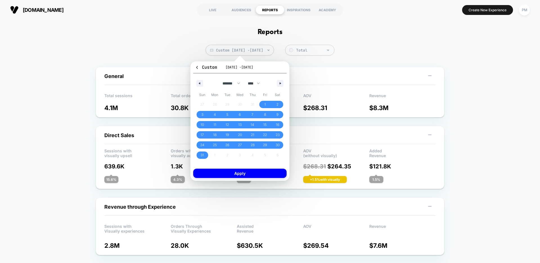
click at [279, 87] on div "******* ******** ***** ***** *** **** **** ****** ********* ******* ******** **…" at bounding box center [239, 81] width 93 height 17
click at [280, 85] on button "button" at bounding box center [280, 83] width 7 height 7
select select "*"
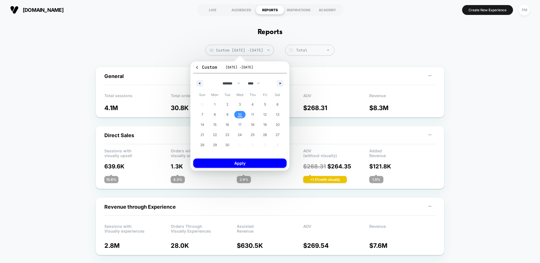
click at [236, 114] on span "10" at bounding box center [240, 114] width 13 height 7
click at [234, 164] on button "Apply" at bounding box center [239, 162] width 93 height 9
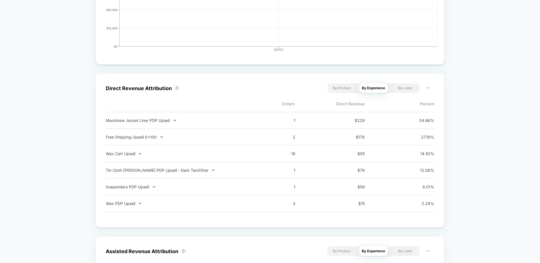
scroll to position [370, 0]
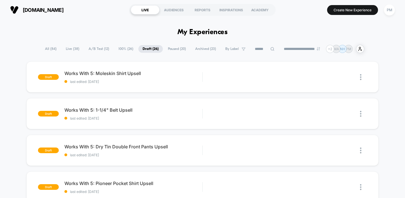
click at [49, 46] on span "All ( 84 )" at bounding box center [51, 49] width 20 height 8
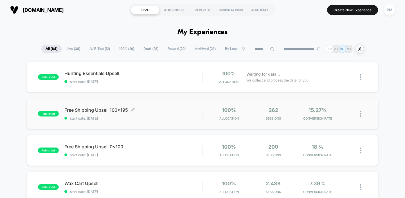
click at [159, 111] on span "Free Shipping Upsell 100<195 Click to edit experience details" at bounding box center [133, 110] width 138 height 6
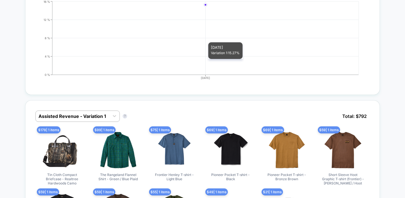
scroll to position [234, 0]
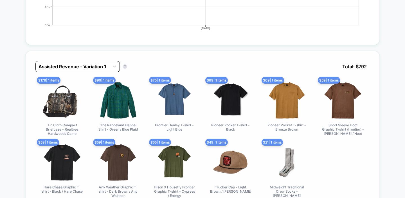
click at [95, 66] on div at bounding box center [73, 66] width 68 height 7
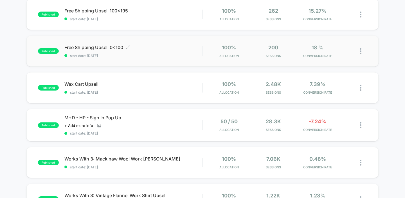
scroll to position [100, 0]
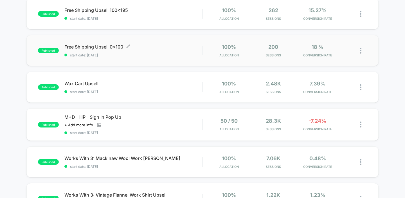
click at [152, 54] on span "start date: [DATE]" at bounding box center [133, 55] width 138 height 4
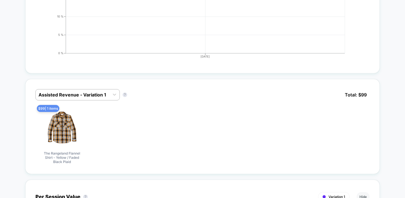
scroll to position [210, 0]
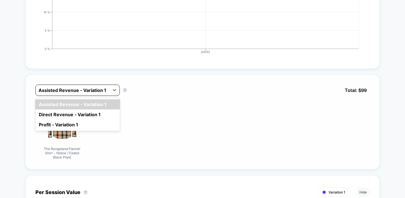
click at [90, 90] on div at bounding box center [73, 90] width 68 height 7
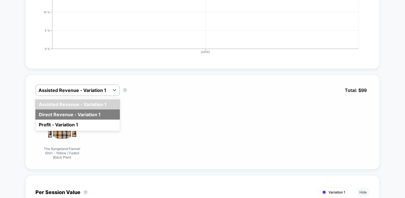
click at [89, 114] on div "Direct Revenue - Variation 1" at bounding box center [77, 114] width 84 height 10
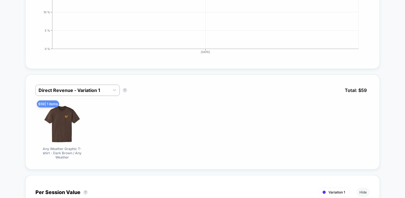
scroll to position [0, 0]
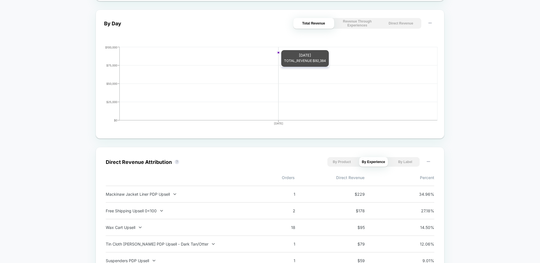
scroll to position [255, 0]
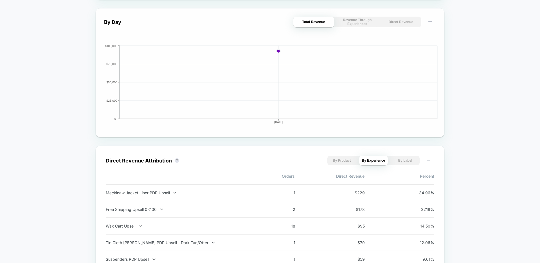
click at [398, 22] on button "Direct Revenue" at bounding box center [401, 22] width 41 height 11
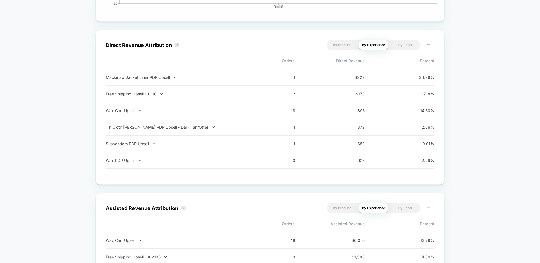
scroll to position [0, 0]
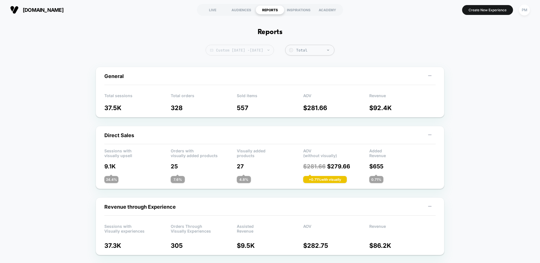
click at [220, 46] on span "Custom [DATE] - [DATE]" at bounding box center [240, 50] width 68 height 11
select select "*"
select select "****"
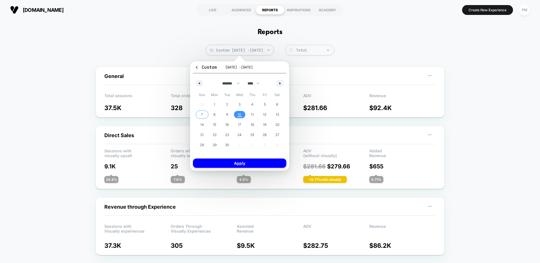
click at [200, 113] on span "7" at bounding box center [202, 114] width 13 height 7
click at [240, 115] on span "10" at bounding box center [240, 114] width 4 height 10
click at [234, 160] on button "Apply" at bounding box center [239, 162] width 93 height 9
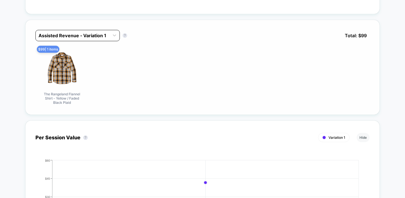
click at [76, 35] on div at bounding box center [73, 35] width 68 height 7
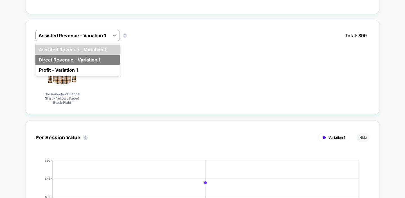
click at [77, 59] on div "Direct Revenue - Variation 1" at bounding box center [77, 60] width 84 height 10
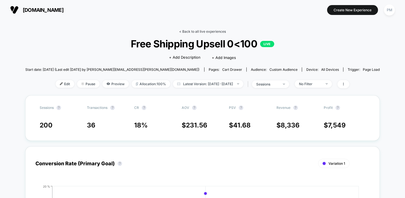
click at [203, 31] on link "< Back to all live experiences" at bounding box center [202, 31] width 47 height 4
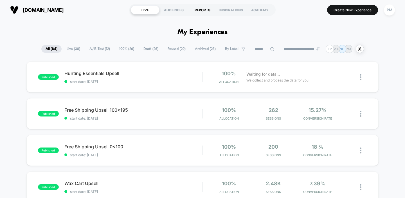
click at [204, 8] on div "REPORTS" at bounding box center [202, 9] width 29 height 9
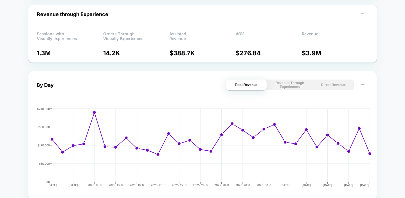
scroll to position [203, 0]
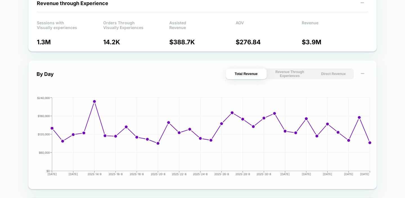
click at [326, 75] on button "Direct Revenue" at bounding box center [333, 73] width 41 height 11
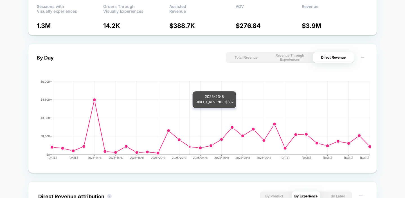
scroll to position [0, 0]
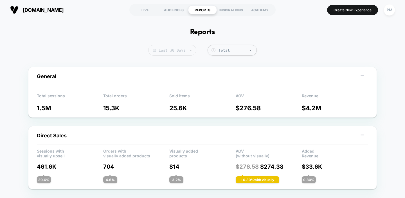
click at [177, 51] on span "Last 30 Days" at bounding box center [172, 50] width 48 height 11
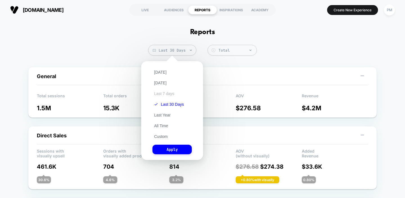
click at [164, 95] on button "Last 7 days" at bounding box center [164, 93] width 24 height 5
click at [175, 149] on button "Apply" at bounding box center [171, 149] width 39 height 10
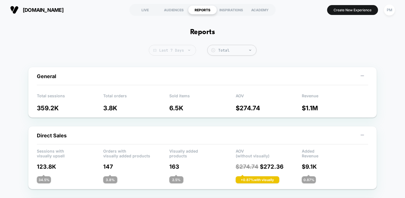
click at [179, 48] on span "Last 7 Days" at bounding box center [172, 50] width 47 height 11
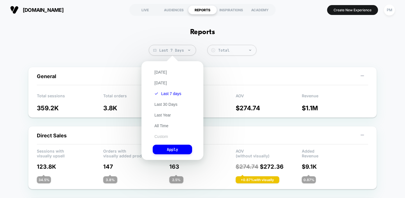
click at [159, 134] on button "Custom" at bounding box center [161, 136] width 17 height 5
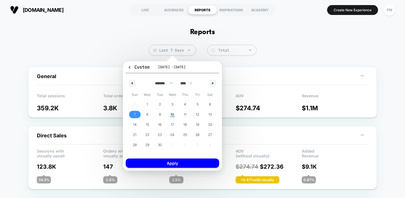
click at [135, 111] on span "7" at bounding box center [135, 114] width 2 height 10
click at [171, 112] on span "10" at bounding box center [172, 114] width 4 height 10
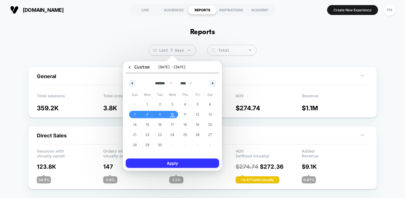
click at [164, 160] on button "Apply" at bounding box center [172, 162] width 93 height 9
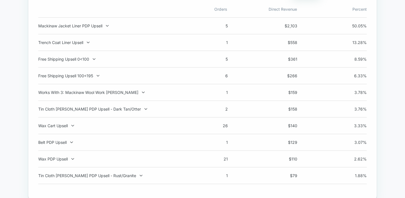
scroll to position [404, 0]
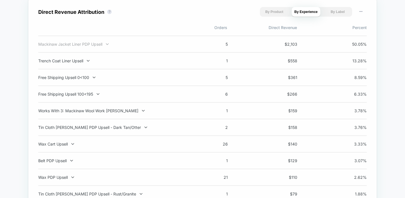
click at [100, 46] on div "Mackinaw Jacket Liner PDP Upsell" at bounding box center [112, 44] width 148 height 5
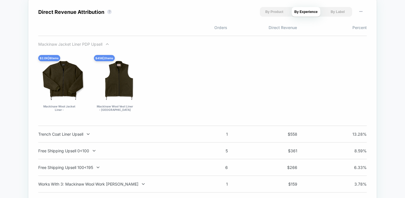
click at [100, 46] on div "Mackinaw Jacket Liner PDP Upsell" at bounding box center [112, 44] width 148 height 5
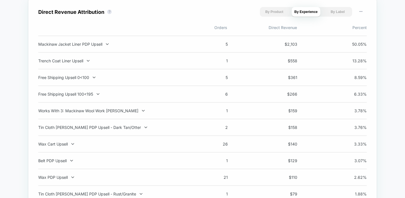
click at [100, 46] on div "Mackinaw Jacket Liner PDP Upsell" at bounding box center [112, 44] width 148 height 5
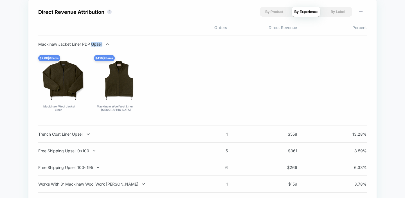
click at [100, 46] on div "Mackinaw Jacket Liner PDP Upsell" at bounding box center [112, 44] width 148 height 5
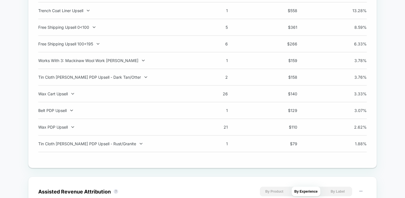
scroll to position [454, 0]
